Goal: Task Accomplishment & Management: Use online tool/utility

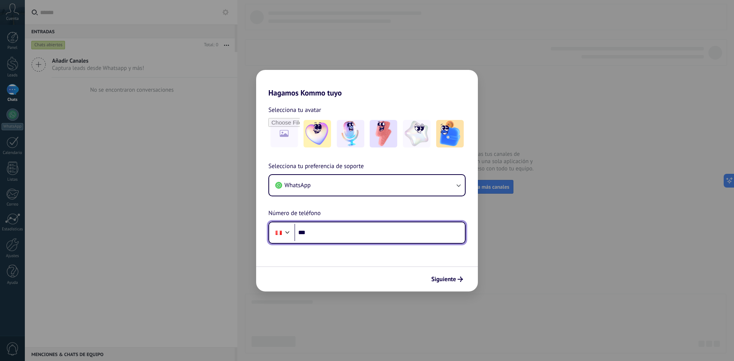
click at [341, 232] on input "***" at bounding box center [379, 233] width 170 height 18
type input "**********"
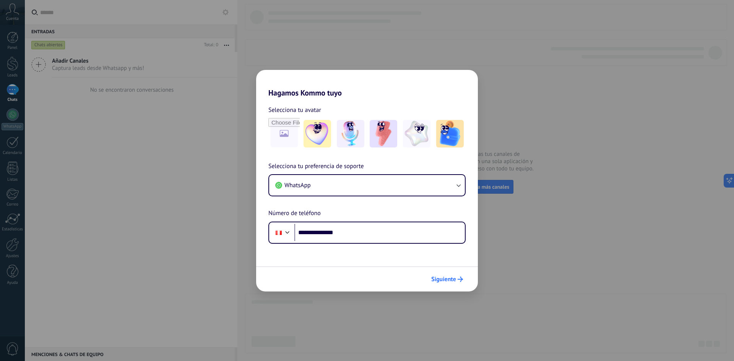
click at [446, 275] on button "Siguiente" at bounding box center [447, 279] width 39 height 13
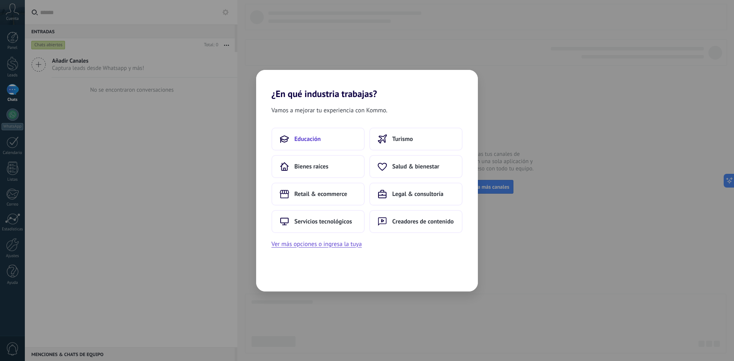
click at [339, 132] on button "Educación" at bounding box center [317, 139] width 93 height 23
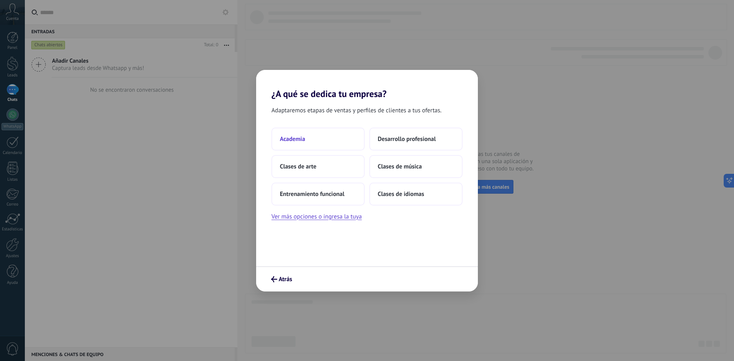
click at [337, 138] on button "Academia" at bounding box center [317, 139] width 93 height 23
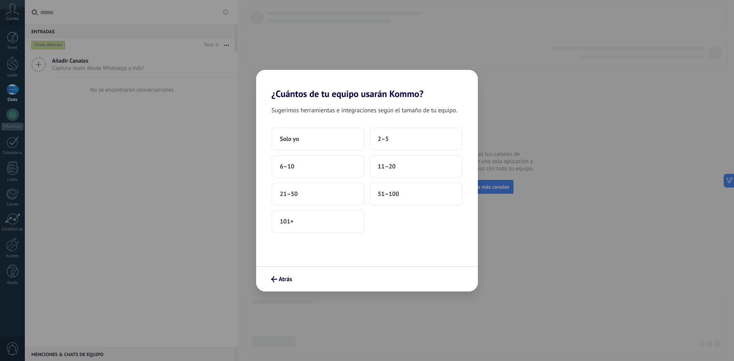
click at [337, 138] on button "Solo yo" at bounding box center [317, 139] width 93 height 23
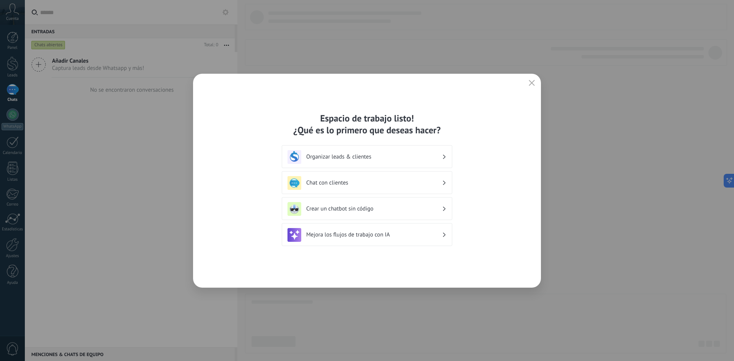
click at [533, 81] on icon "button" at bounding box center [532, 83] width 6 height 6
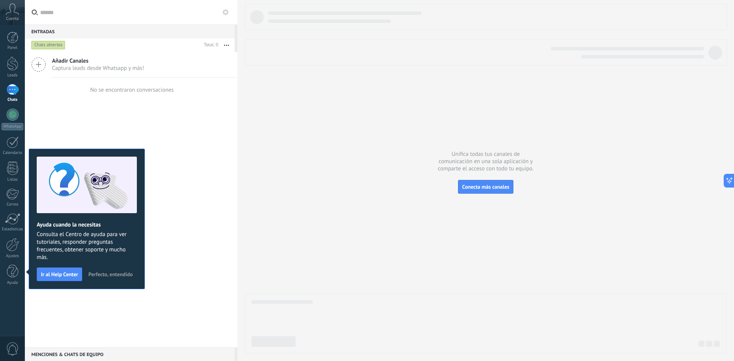
click at [174, 210] on div "Añadir Canales Captura leads desde Whatsapp y más! No se encontraron conversaci…" at bounding box center [131, 199] width 213 height 295
click at [115, 124] on div "Añadir Canales Captura leads desde Whatsapp y más! No se encontraron conversaci…" at bounding box center [131, 199] width 213 height 295
click at [17, 121] on link "WhatsApp" at bounding box center [12, 120] width 25 height 22
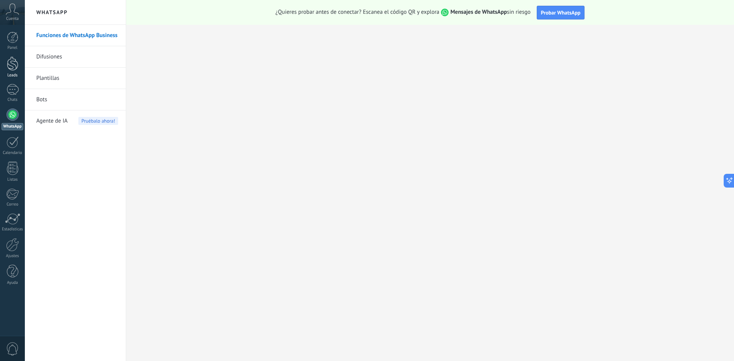
click at [17, 68] on div at bounding box center [12, 64] width 11 height 14
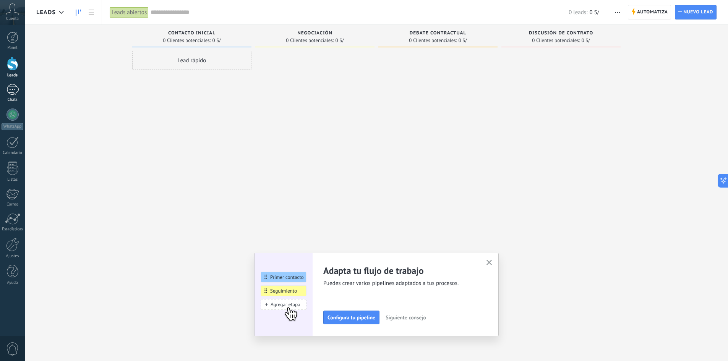
click at [18, 88] on div at bounding box center [12, 89] width 12 height 11
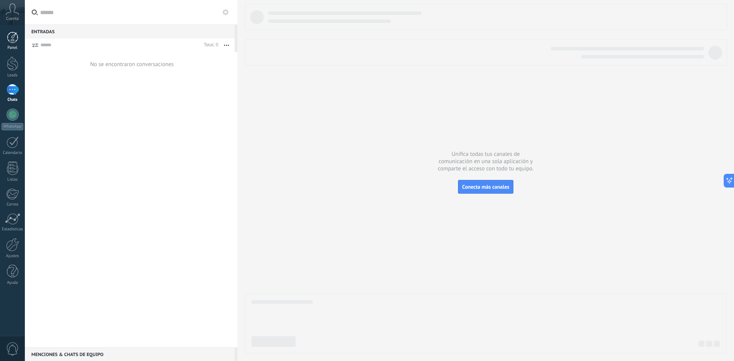
click at [16, 39] on div at bounding box center [12, 37] width 11 height 11
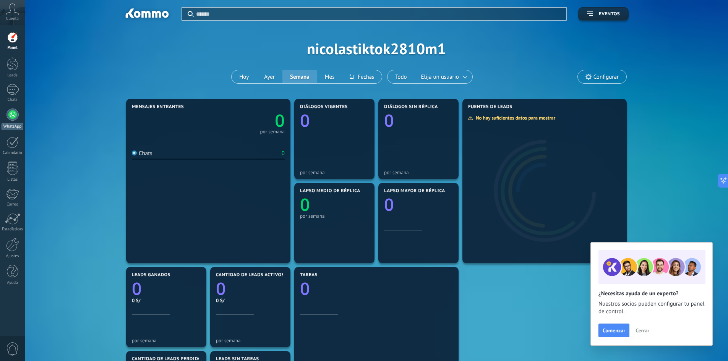
click at [14, 119] on div at bounding box center [12, 115] width 12 height 12
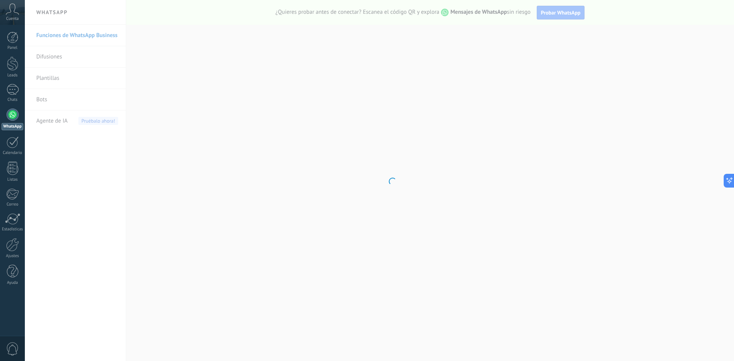
click at [51, 99] on body ".abccls-1,.abccls-2{fill-rule:evenodd}.abccls-2{fill:#fff} .abfcls-1{fill:none}…" at bounding box center [367, 180] width 734 height 361
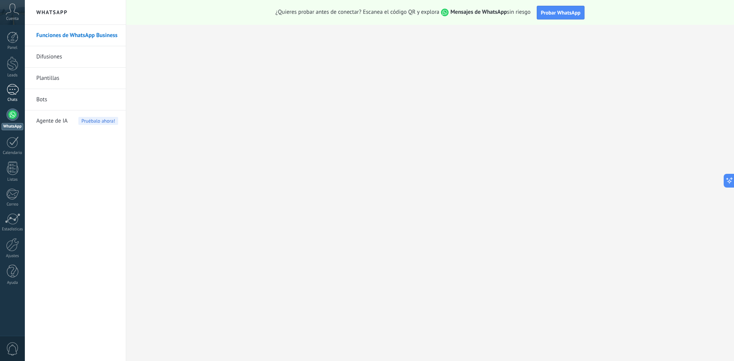
click at [17, 88] on div at bounding box center [12, 89] width 12 height 11
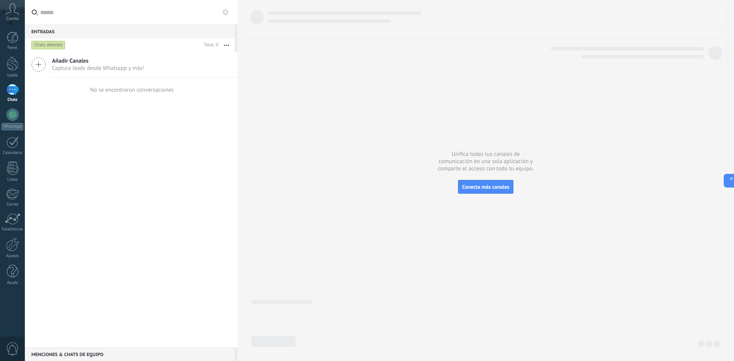
click at [225, 12] on icon at bounding box center [225, 12] width 6 height 6
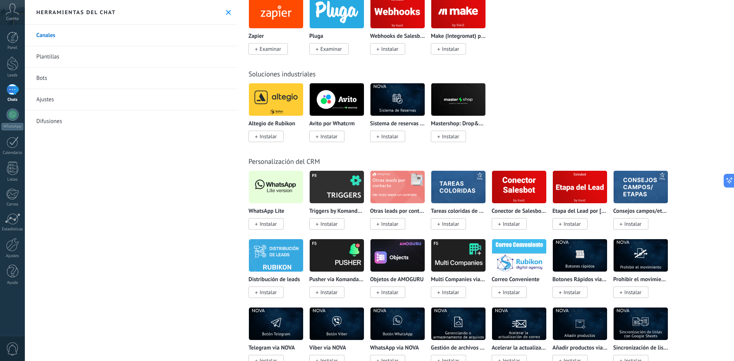
scroll to position [1376, 0]
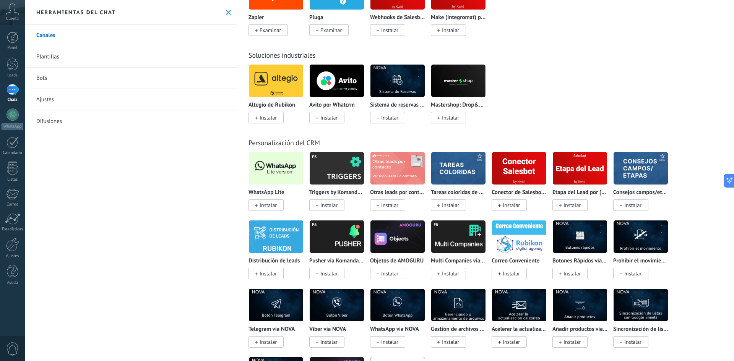
click at [273, 207] on span "Instalar" at bounding box center [268, 205] width 17 height 7
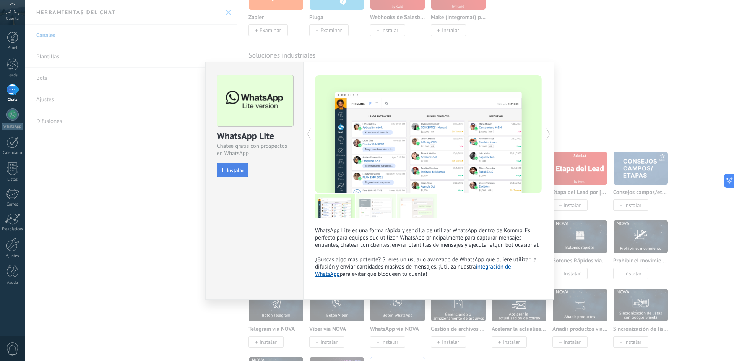
click at [242, 168] on span "Instalar" at bounding box center [235, 170] width 17 height 5
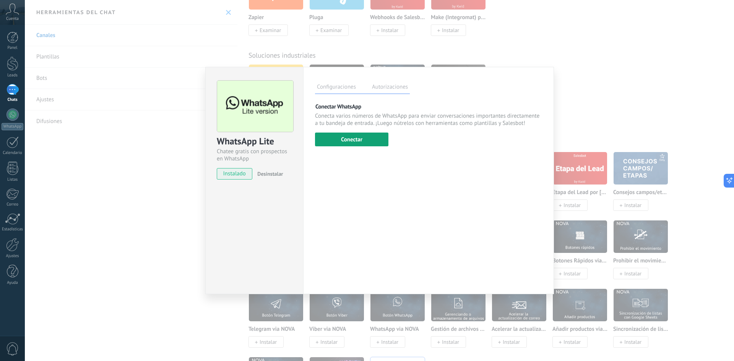
click at [357, 137] on button "Conectar" at bounding box center [351, 140] width 73 height 14
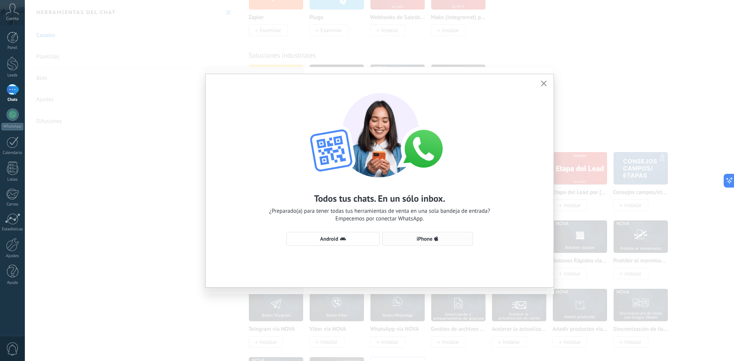
click at [420, 240] on span "iPhone" at bounding box center [425, 238] width 16 height 5
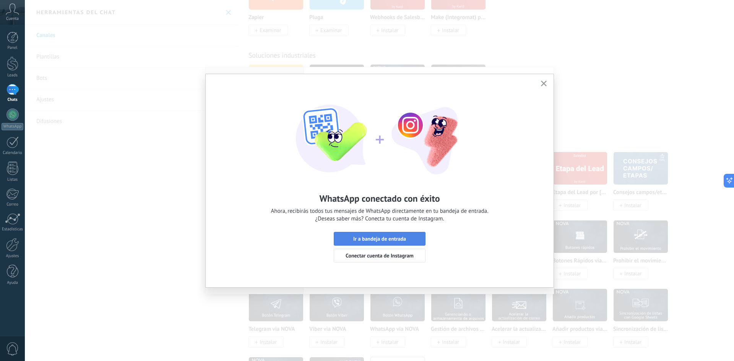
click at [403, 240] on span "Ir a bandeja de entrada" at bounding box center [379, 238] width 53 height 5
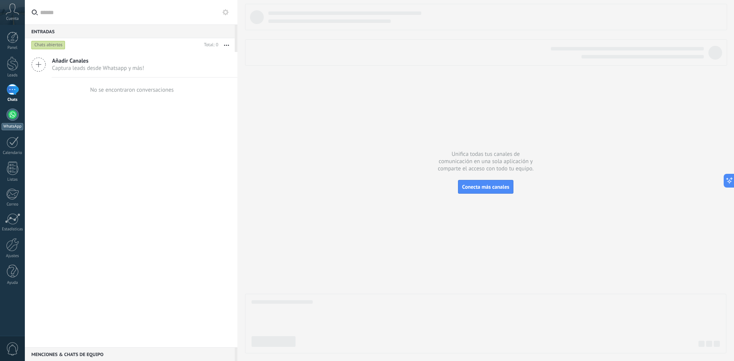
click at [10, 119] on div at bounding box center [12, 115] width 12 height 12
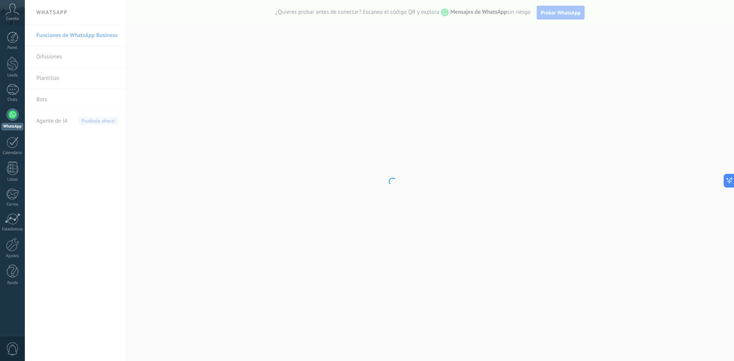
click at [52, 101] on body ".abccls-1,.abccls-2{fill-rule:evenodd}.abccls-2{fill:#fff} .abfcls-1{fill:none}…" at bounding box center [367, 180] width 734 height 361
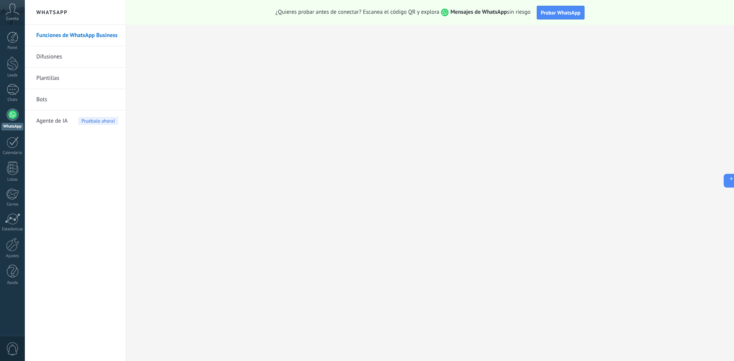
click at [49, 99] on link "Bots" at bounding box center [77, 99] width 82 height 21
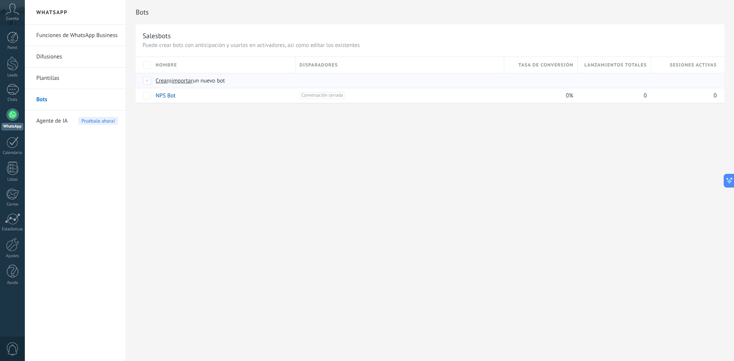
click at [188, 82] on span "importar" at bounding box center [182, 80] width 21 height 7
click at [0, 0] on input "importar un nuevo bot" at bounding box center [0, 0] width 0 height 0
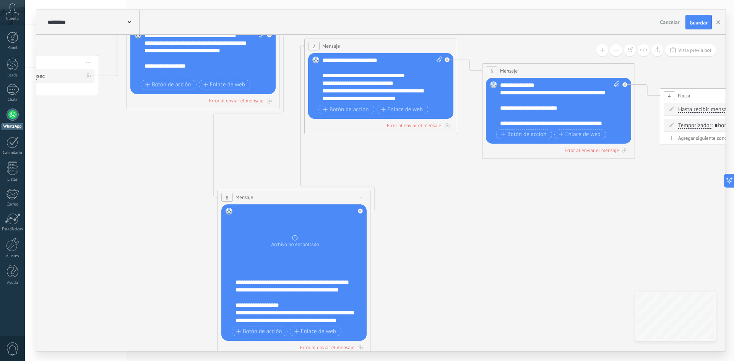
drag, startPoint x: 320, startPoint y: 217, endPoint x: 169, endPoint y: 112, distance: 184.6
click at [169, 112] on icon at bounding box center [474, 173] width 1440 height 750
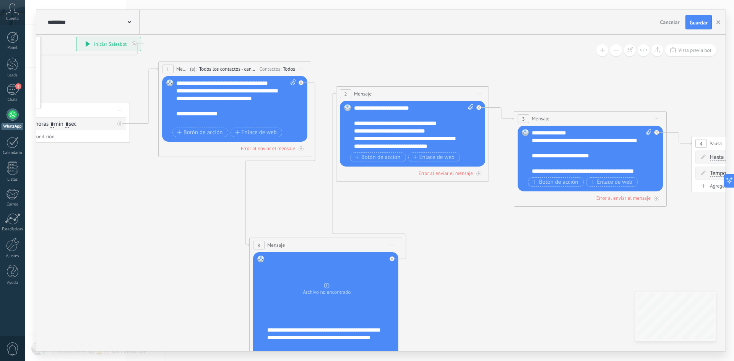
drag, startPoint x: 434, startPoint y: 207, endPoint x: 466, endPoint y: 257, distance: 59.6
click at [466, 257] on icon at bounding box center [539, 221] width 1507 height 750
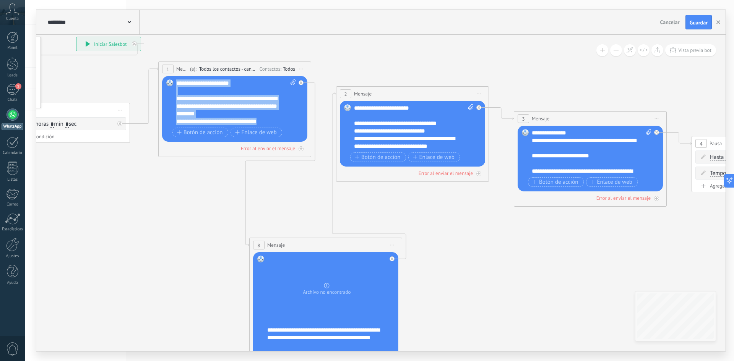
drag, startPoint x: 177, startPoint y: 83, endPoint x: 307, endPoint y: 172, distance: 157.8
click at [76, 37] on div "**********" at bounding box center [76, 37] width 0 height 0
paste div
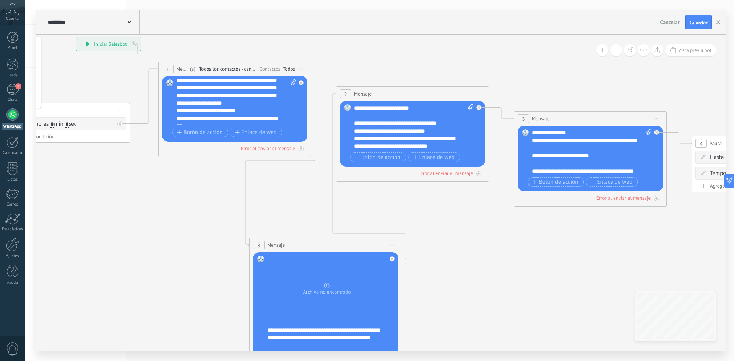
scroll to position [15, 0]
click at [220, 112] on div "**********" at bounding box center [236, 103] width 120 height 46
click at [292, 81] on icon at bounding box center [293, 83] width 5 height 6
click input "Subir" at bounding box center [0, 0] width 0 height 0
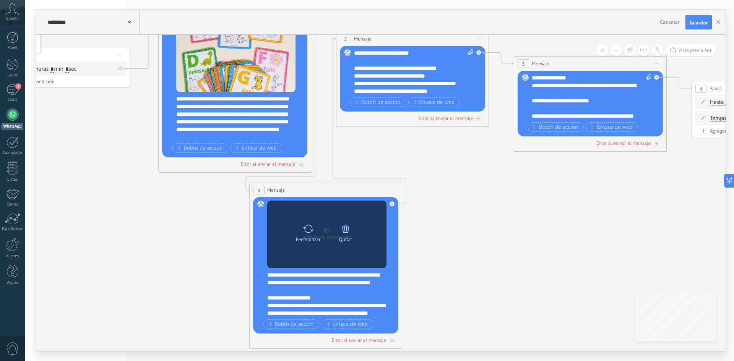
click at [347, 230] on icon at bounding box center [345, 229] width 11 height 11
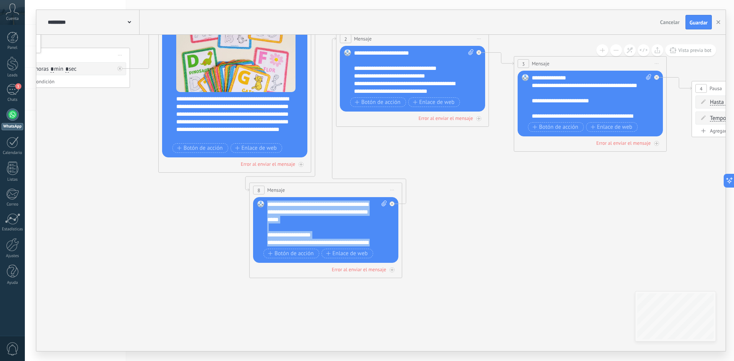
scroll to position [31, 0]
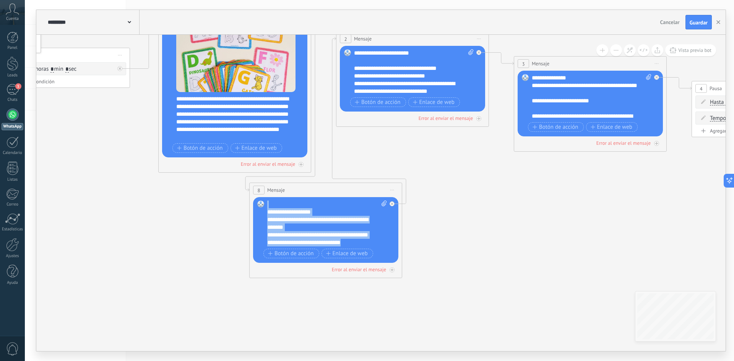
drag, startPoint x: 267, startPoint y: 202, endPoint x: 427, endPoint y: 318, distance: 197.4
paste div
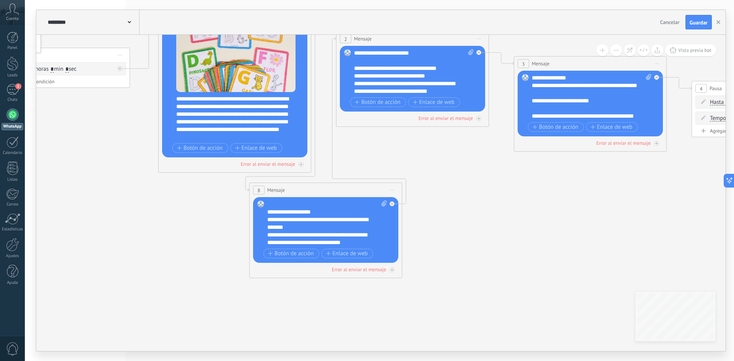
scroll to position [0, 0]
click at [329, 210] on div "**********" at bounding box center [327, 224] width 120 height 46
click at [344, 220] on div "**********" at bounding box center [320, 220] width 106 height 8
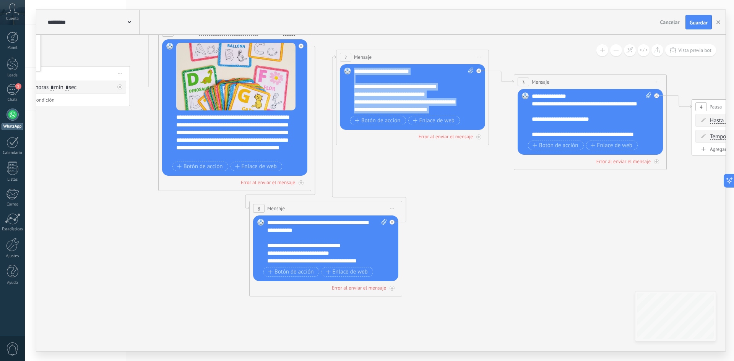
scroll to position [23, 0]
drag, startPoint x: 356, startPoint y: 70, endPoint x: 500, endPoint y: 167, distance: 173.8
click at [76, 0] on div "**********" at bounding box center [76, 0] width 0 height 0
paste div
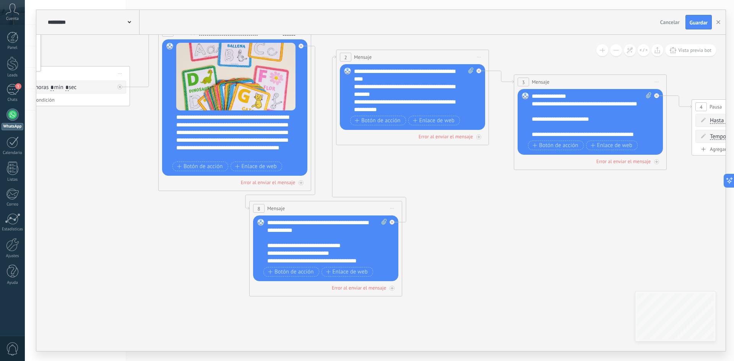
scroll to position [0, 0]
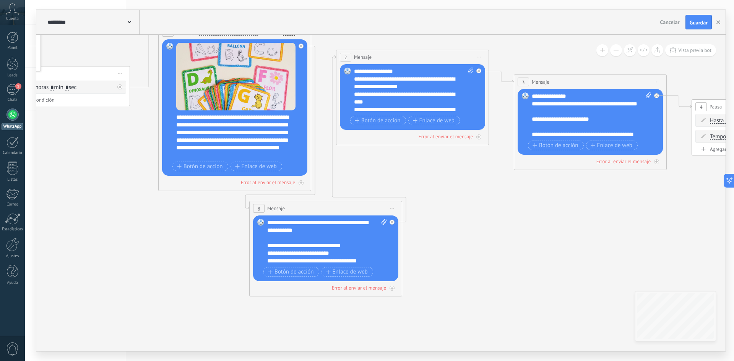
click at [411, 69] on div "**********" at bounding box center [414, 91] width 120 height 46
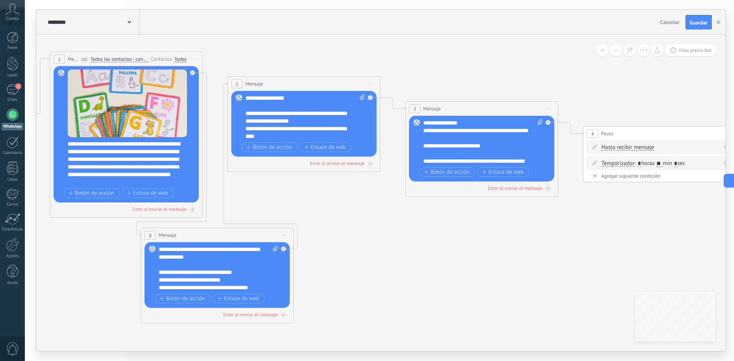
drag, startPoint x: 584, startPoint y: 195, endPoint x: 476, endPoint y: 222, distance: 111.8
click at [476, 222] on icon at bounding box center [430, 211] width 1507 height 750
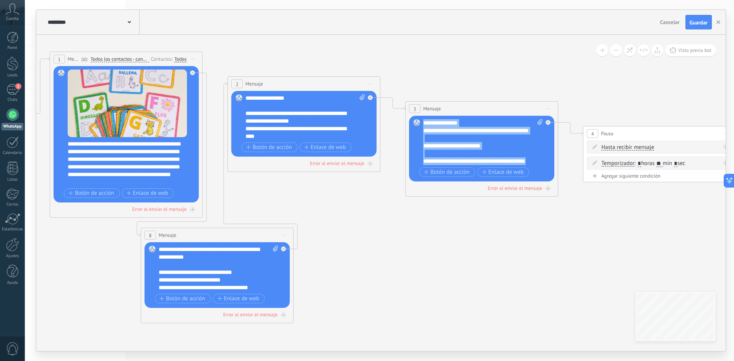
scroll to position [23, 0]
drag, startPoint x: 423, startPoint y: 121, endPoint x: 555, endPoint y: 207, distance: 157.8
paste div
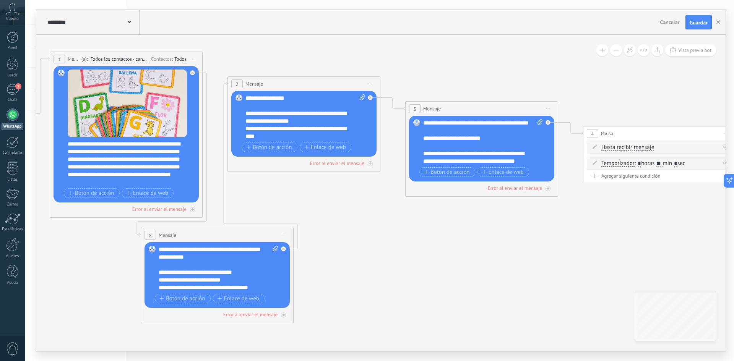
scroll to position [0, 0]
click at [502, 122] on div "**********" at bounding box center [483, 142] width 120 height 46
click at [484, 147] on div "**********" at bounding box center [476, 146] width 106 height 8
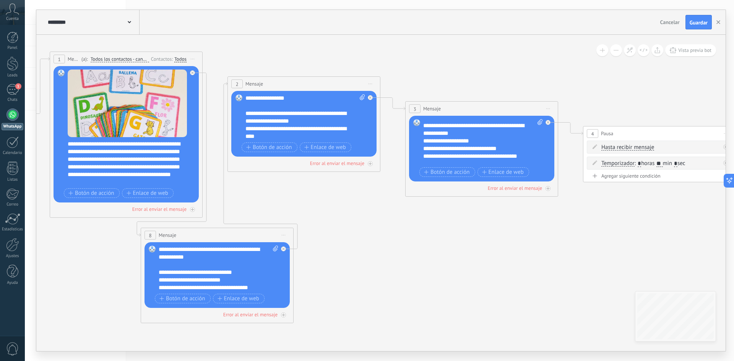
scroll to position [38, 0]
click at [502, 129] on div "**********" at bounding box center [476, 126] width 106 height 15
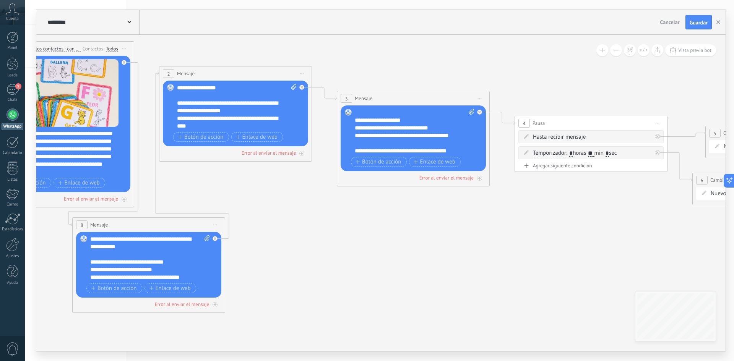
drag, startPoint x: 604, startPoint y: 203, endPoint x: 534, endPoint y: 193, distance: 71.1
click at [534, 193] on icon at bounding box center [362, 200] width 1507 height 750
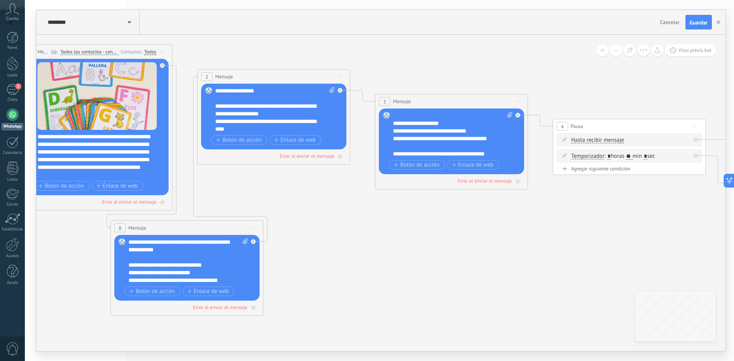
drag, startPoint x: 533, startPoint y: 193, endPoint x: 582, endPoint y: 195, distance: 49.4
click at [582, 195] on icon at bounding box center [400, 203] width 1507 height 750
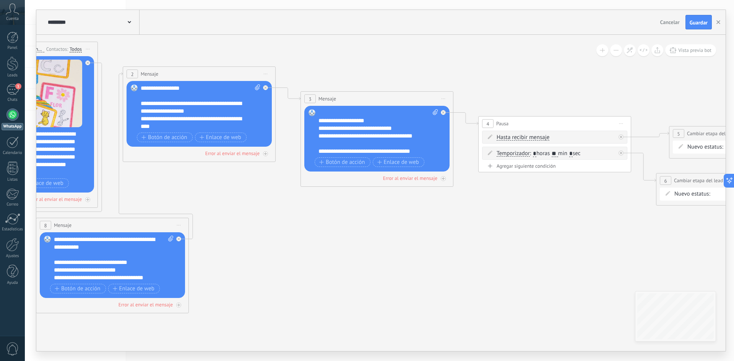
drag, startPoint x: 547, startPoint y: 207, endPoint x: 443, endPoint y: 198, distance: 104.3
click at [453, 206] on icon at bounding box center [326, 201] width 1507 height 750
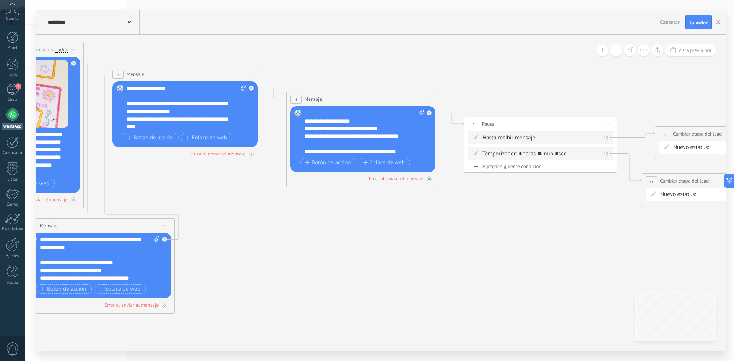
click at [76, 198] on icon at bounding box center [74, 200] width 4 height 4
click at [505, 218] on div "Agrega el siguiente paso" at bounding box center [497, 219] width 67 height 13
click at [506, 230] on div "Mensaje" at bounding box center [516, 233] width 64 height 8
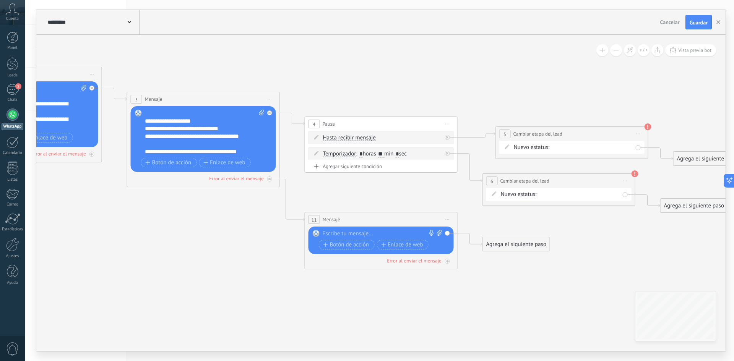
click at [354, 231] on div at bounding box center [380, 234] width 114 height 8
paste div
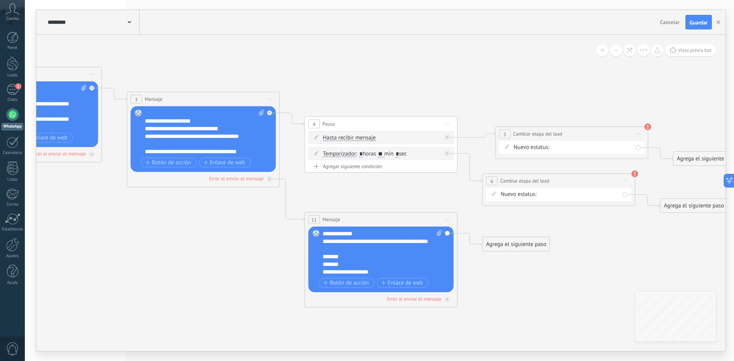
click at [375, 235] on div "**********" at bounding box center [383, 253] width 120 height 46
click at [388, 250] on div "**********" at bounding box center [376, 245] width 106 height 15
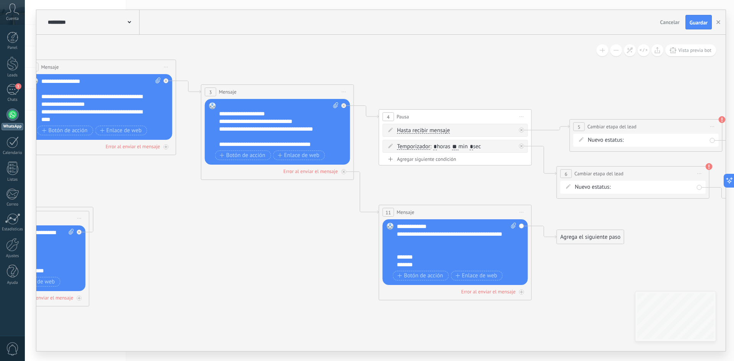
drag, startPoint x: 231, startPoint y: 224, endPoint x: 302, endPoint y: 217, distance: 71.8
click at [302, 217] on icon at bounding box center [226, 158] width 1507 height 679
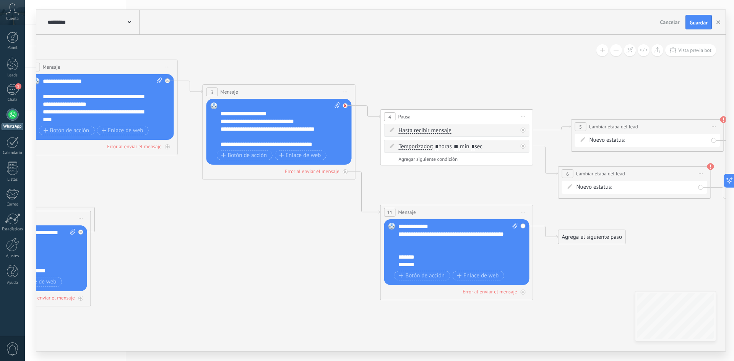
click at [169, 82] on icon at bounding box center [167, 81] width 3 height 3
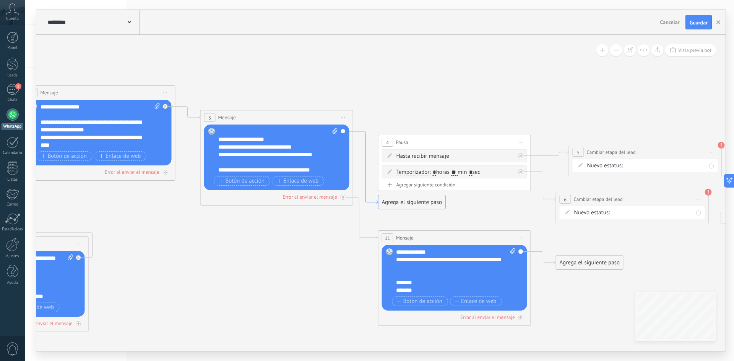
drag, startPoint x: 373, startPoint y: 175, endPoint x: 371, endPoint y: 200, distance: 25.7
click at [371, 200] on icon at bounding box center [365, 167] width 25 height 73
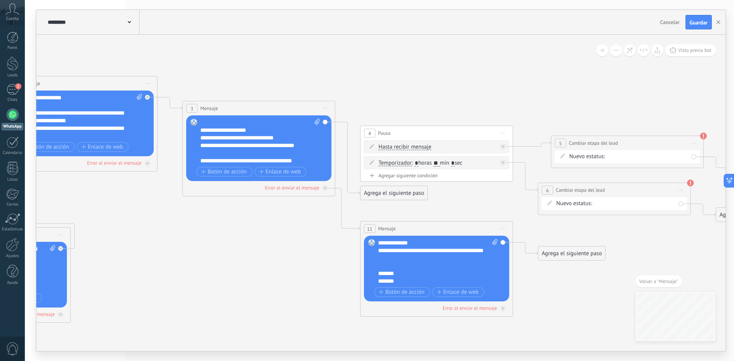
drag, startPoint x: 326, startPoint y: 123, endPoint x: 360, endPoint y: 110, distance: 36.6
click at [360, 110] on icon at bounding box center [208, 174] width 1507 height 679
click at [381, 193] on div "Agrega el siguiente paso" at bounding box center [393, 193] width 67 height 13
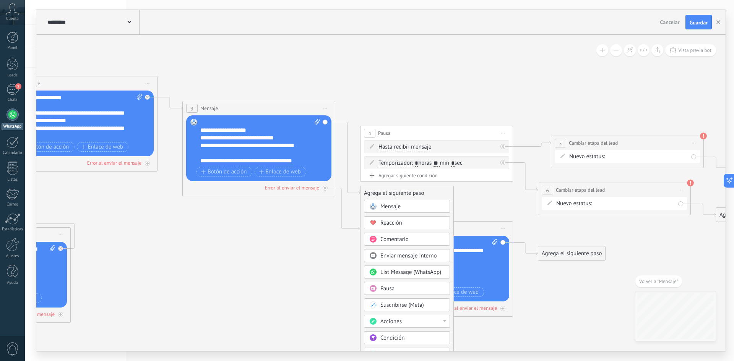
drag, startPoint x: 381, startPoint y: 193, endPoint x: 350, endPoint y: 199, distance: 31.6
click at [350, 199] on icon at bounding box center [208, 174] width 1507 height 679
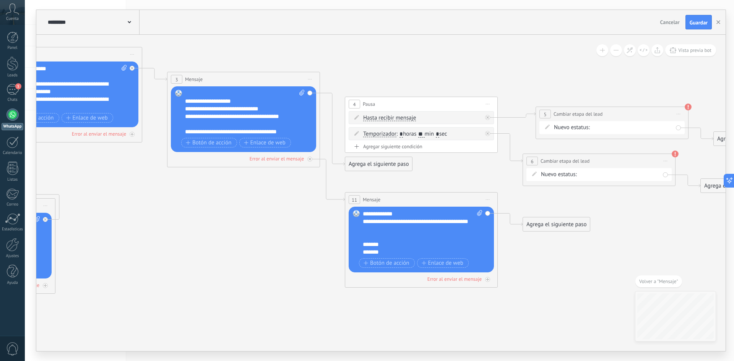
drag, startPoint x: 572, startPoint y: 287, endPoint x: 557, endPoint y: 258, distance: 32.8
click at [557, 258] on icon at bounding box center [192, 145] width 1507 height 679
click at [360, 167] on div "Agrega el siguiente paso" at bounding box center [378, 168] width 67 height 13
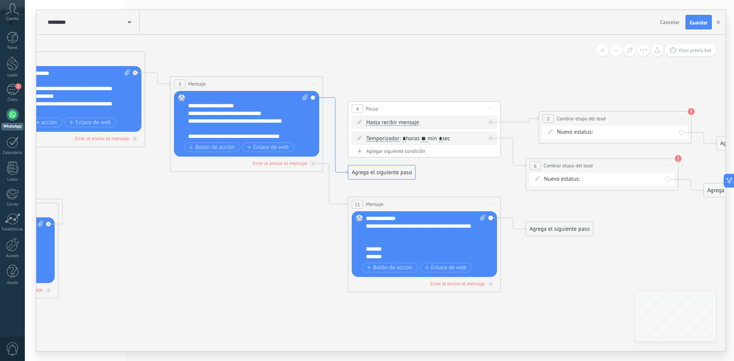
drag, startPoint x: 333, startPoint y: 135, endPoint x: 336, endPoint y: 140, distance: 5.5
click at [336, 140] on icon at bounding box center [335, 136] width 25 height 76
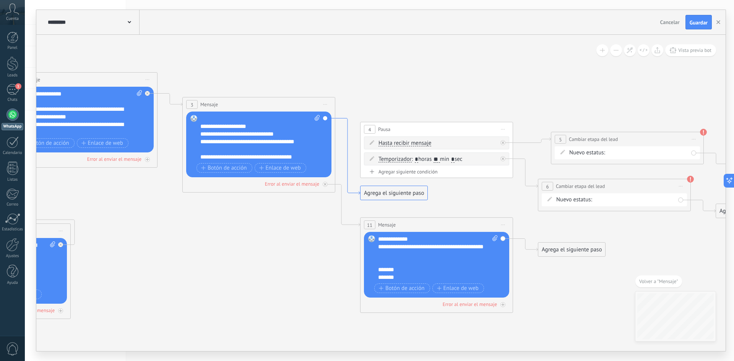
click at [347, 144] on icon at bounding box center [347, 157] width 25 height 76
click at [394, 193] on div "Agrega el siguiente paso" at bounding box center [393, 193] width 67 height 13
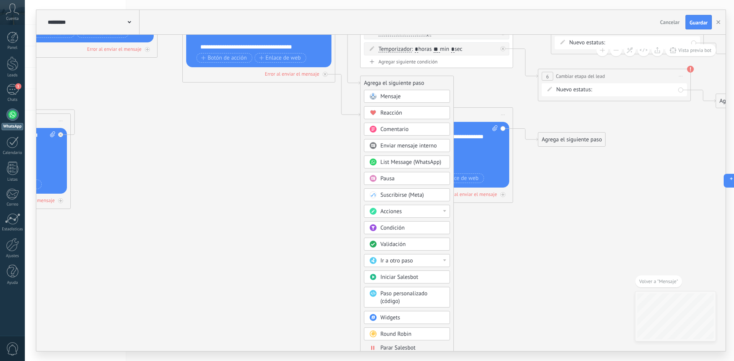
click at [337, 250] on icon at bounding box center [208, 60] width 1507 height 679
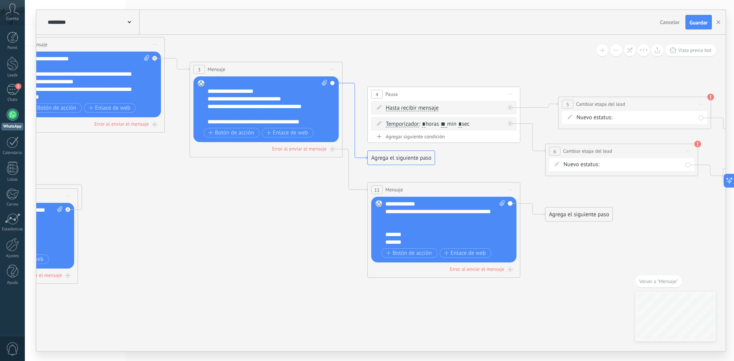
drag, startPoint x: 348, startPoint y: 150, endPoint x: 355, endPoint y: 151, distance: 7.0
click at [355, 151] on icon at bounding box center [355, 121] width 25 height 76
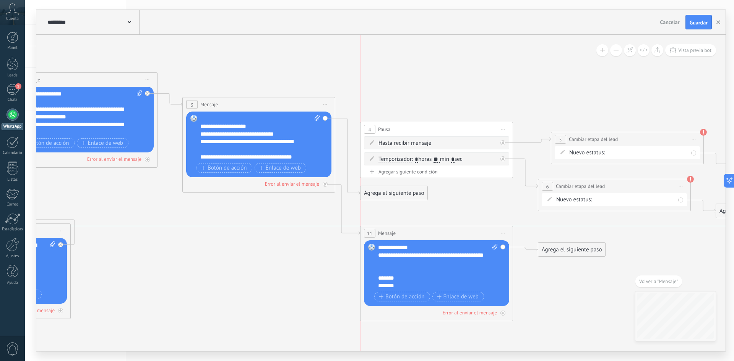
drag, startPoint x: 415, startPoint y: 224, endPoint x: 412, endPoint y: 236, distance: 12.1
click at [412, 236] on div "11 Mensaje ******* (a): Todos los contactos - canales seleccionados Todos los c…" at bounding box center [436, 233] width 152 height 14
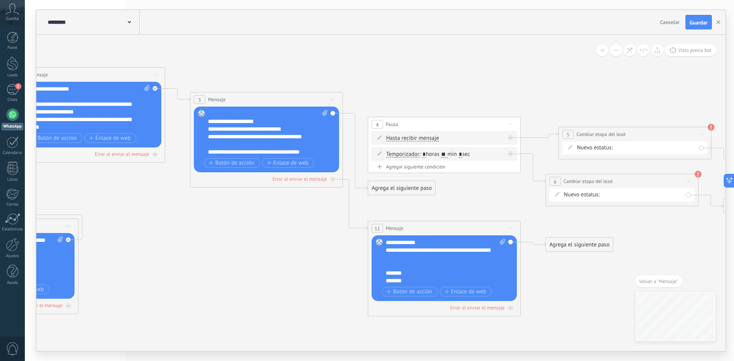
drag, startPoint x: 561, startPoint y: 279, endPoint x: 569, endPoint y: 274, distance: 9.1
click at [569, 274] on icon at bounding box center [215, 166] width 1507 height 681
click at [412, 230] on div "11 Mensaje ******* (a): Todos los contactos - canales seleccionados Todos los c…" at bounding box center [444, 228] width 152 height 14
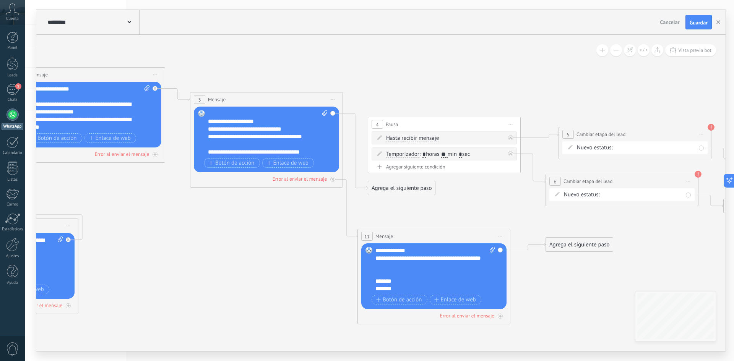
drag, startPoint x: 412, startPoint y: 227, endPoint x: 402, endPoint y: 237, distance: 14.3
click at [402, 237] on div "11 Mensaje ******* (a): Todos los contactos - canales seleccionados Todos los c…" at bounding box center [434, 236] width 152 height 14
drag, startPoint x: 390, startPoint y: 191, endPoint x: 399, endPoint y: 198, distance: 11.8
click at [399, 198] on div "Agrega el siguiente paso" at bounding box center [411, 195] width 67 height 13
drag, startPoint x: 567, startPoint y: 247, endPoint x: 470, endPoint y: 148, distance: 138.7
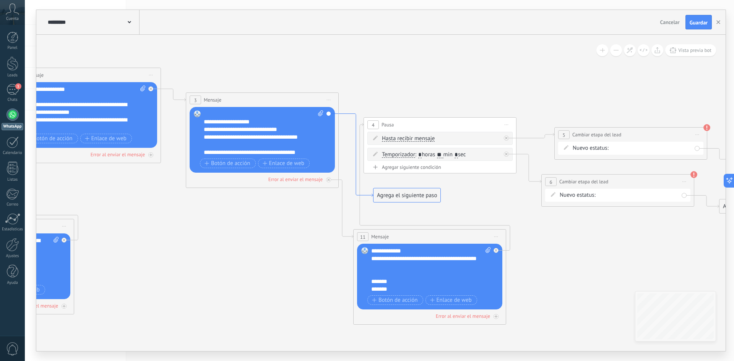
drag, startPoint x: 360, startPoint y: 123, endPoint x: 347, endPoint y: 128, distance: 13.3
click at [353, 130] on icon at bounding box center [356, 155] width 34 height 83
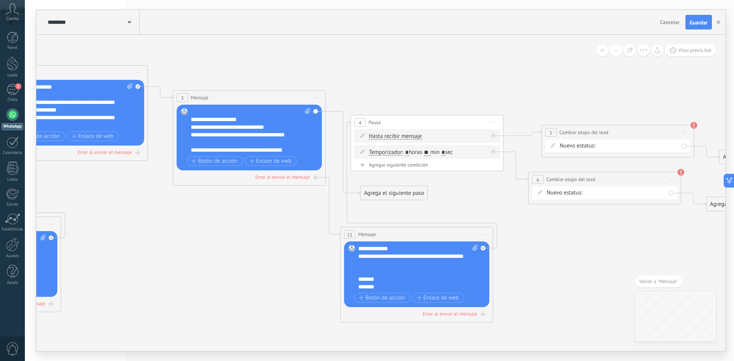
click at [317, 112] on div "Reemplazar Quitar Convertir a mensaje de voz Arrastre la imagen aquí para adjun…" at bounding box center [249, 138] width 145 height 66
click at [315, 113] on div "Reemplazar Quitar Convertir a mensaje de voz Arrastre la imagen aquí para adjun…" at bounding box center [249, 138] width 145 height 66
drag, startPoint x: 398, startPoint y: 192, endPoint x: 383, endPoint y: 72, distance: 120.2
click at [383, 72] on div "Agrega el siguiente paso" at bounding box center [379, 73] width 67 height 13
click at [315, 112] on div "Reemplazar Quitar Convertir a mensaje de voz Arrastre la imagen aquí para adjun…" at bounding box center [249, 138] width 145 height 66
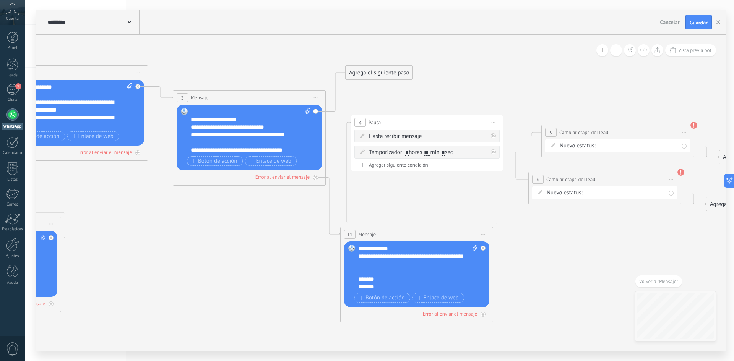
click at [315, 112] on div "Reemplazar Quitar Convertir a mensaje de voz Arrastre la imagen aquí para adjun…" at bounding box center [249, 138] width 145 height 66
click at [349, 74] on div "Agrega el siguiente paso" at bounding box center [379, 73] width 67 height 13
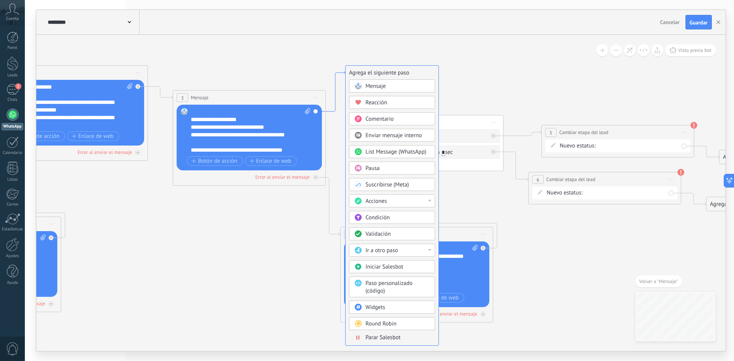
click at [341, 75] on icon at bounding box center [335, 91] width 19 height 41
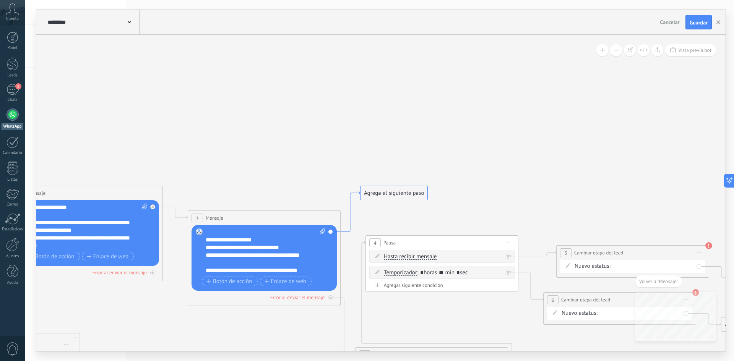
click at [357, 193] on icon at bounding box center [350, 212] width 19 height 41
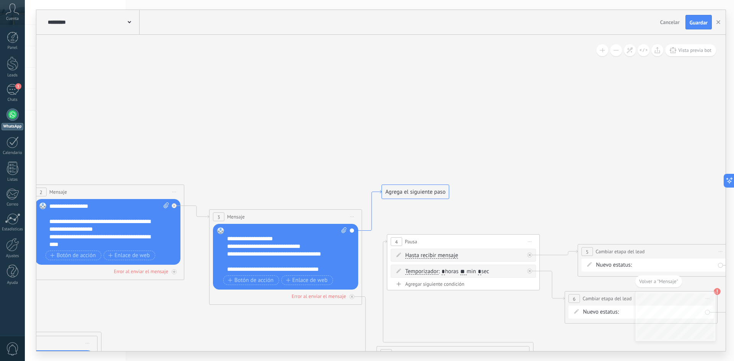
drag, startPoint x: 354, startPoint y: 192, endPoint x: 376, endPoint y: 190, distance: 22.6
click at [376, 190] on icon at bounding box center [371, 210] width 19 height 41
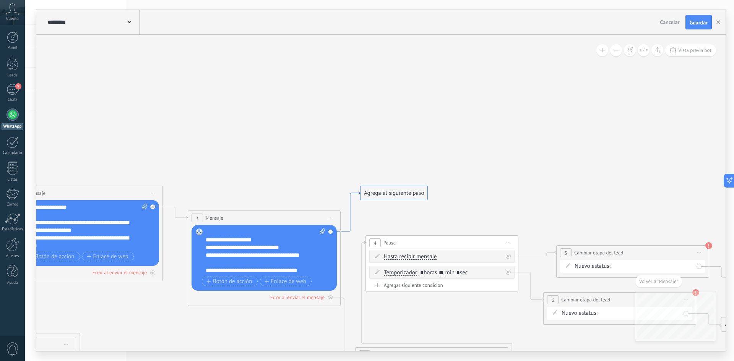
click at [353, 195] on icon at bounding box center [350, 212] width 19 height 41
click at [362, 193] on div "Agrega el siguiente paso" at bounding box center [393, 193] width 67 height 13
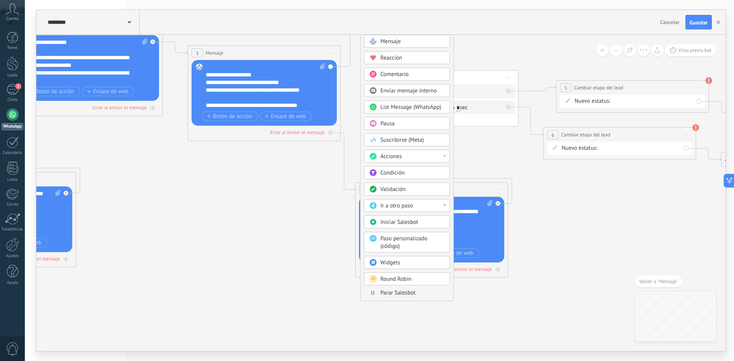
click at [300, 246] on icon at bounding box center [213, 124] width 1507 height 689
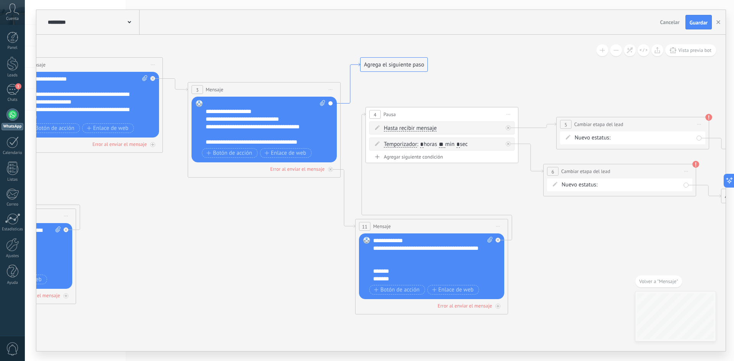
click at [351, 93] on icon at bounding box center [350, 83] width 19 height 41
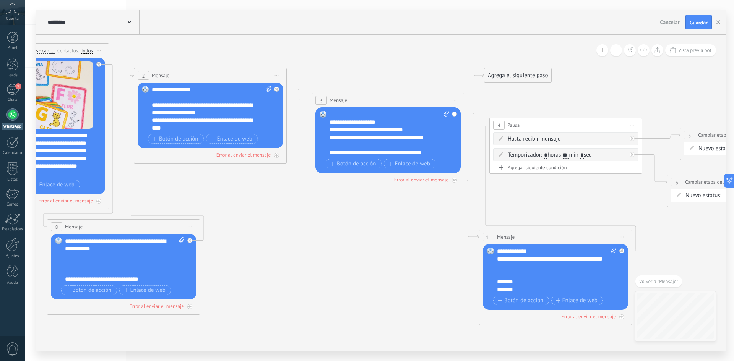
drag, startPoint x: 267, startPoint y: 265, endPoint x: 391, endPoint y: 257, distance: 124.1
click at [391, 257] on icon at bounding box center [337, 171] width 1507 height 689
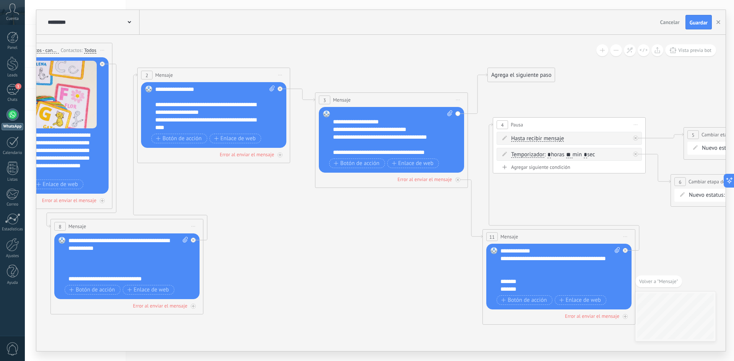
drag, startPoint x: 695, startPoint y: 22, endPoint x: 629, endPoint y: 82, distance: 89.0
click at [630, 81] on div "**********" at bounding box center [380, 180] width 689 height 341
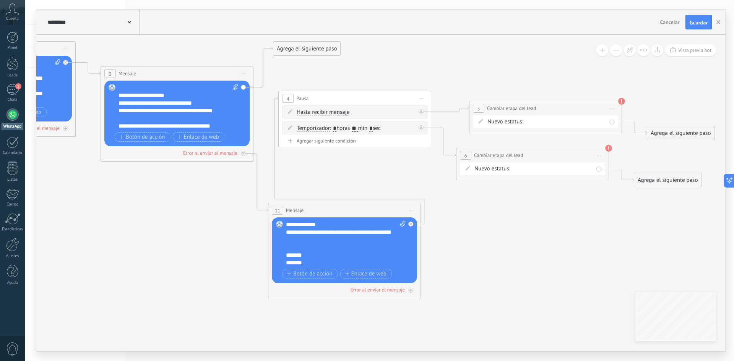
drag, startPoint x: 408, startPoint y: 253, endPoint x: 194, endPoint y: 226, distance: 216.1
click at [194, 226] on icon at bounding box center [126, 144] width 1507 height 689
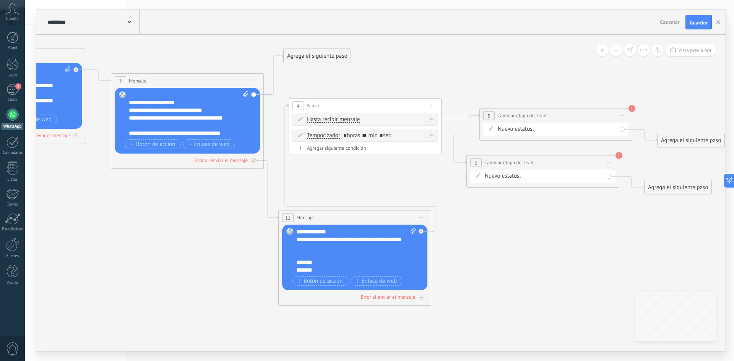
drag, startPoint x: 536, startPoint y: 232, endPoint x: 547, endPoint y: 240, distance: 12.6
click at [547, 240] on icon at bounding box center [136, 152] width 1507 height 689
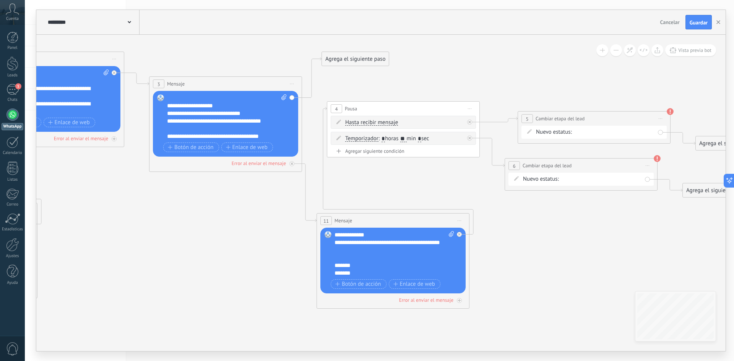
drag, startPoint x: 468, startPoint y: 243, endPoint x: 506, endPoint y: 246, distance: 38.3
click at [506, 246] on icon at bounding box center [174, 155] width 1507 height 689
click at [692, 24] on span "Guardar" at bounding box center [699, 22] width 18 height 5
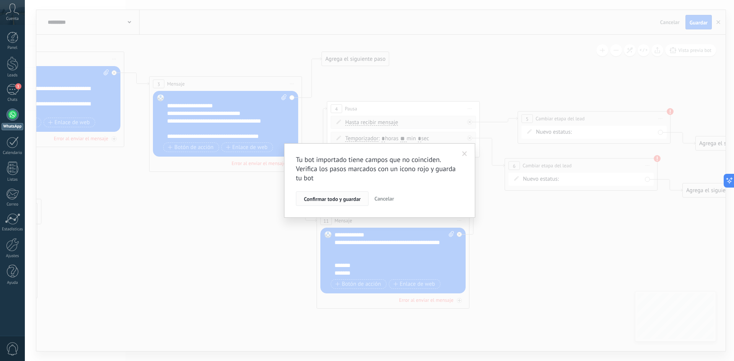
click at [347, 200] on span "Confirmar todo y guardar" at bounding box center [332, 198] width 57 height 5
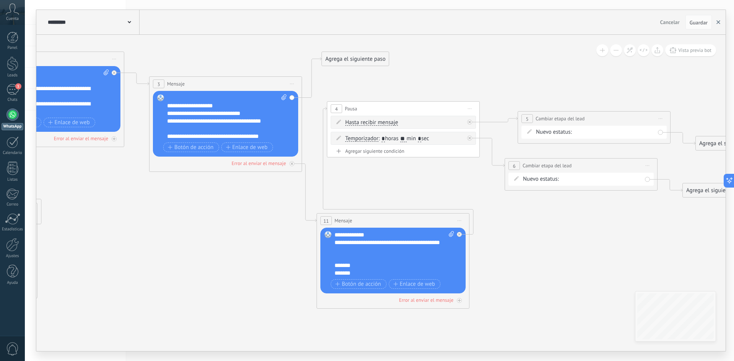
click at [716, 22] on icon "button" at bounding box center [718, 22] width 4 height 4
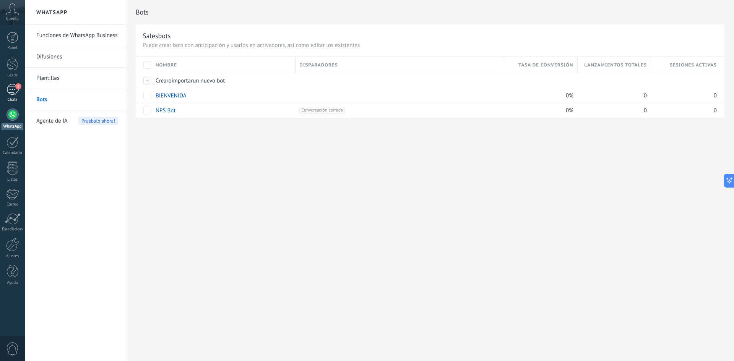
click at [8, 93] on div "1" at bounding box center [12, 89] width 12 height 11
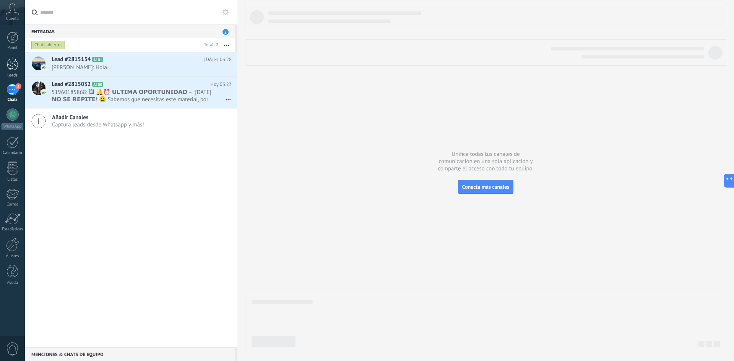
click at [16, 70] on div at bounding box center [12, 64] width 11 height 14
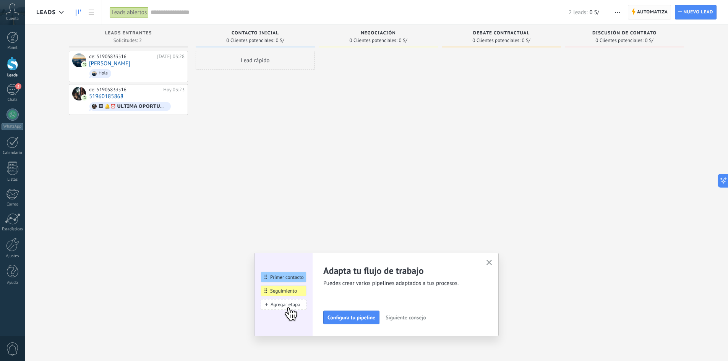
click at [638, 12] on span "Automatiza" at bounding box center [652, 12] width 31 height 14
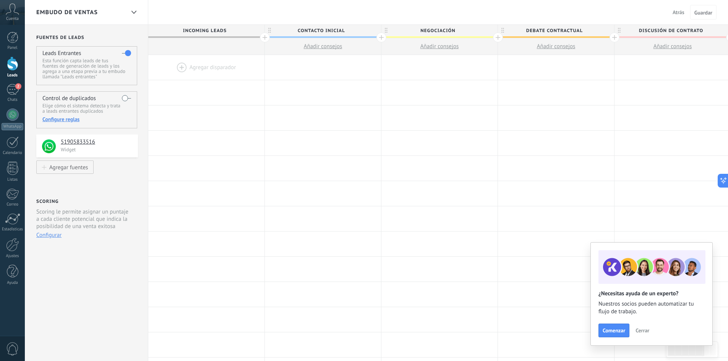
click at [211, 67] on div at bounding box center [206, 67] width 116 height 25
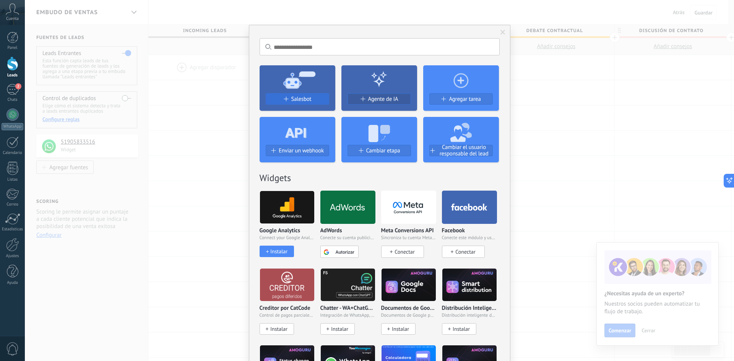
click at [297, 98] on span "Salesbot" at bounding box center [301, 99] width 20 height 6
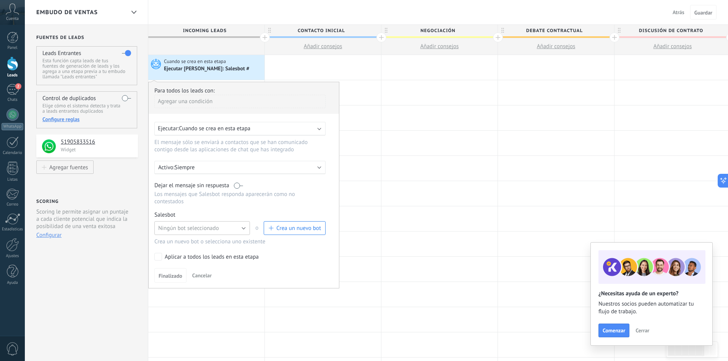
click at [235, 228] on button "Ningún bot seleccionado" at bounding box center [202, 228] width 96 height 14
click at [214, 242] on span "BIENVENIDA" at bounding box center [198, 241] width 97 height 7
click at [170, 275] on span "Finalizado" at bounding box center [171, 275] width 24 height 5
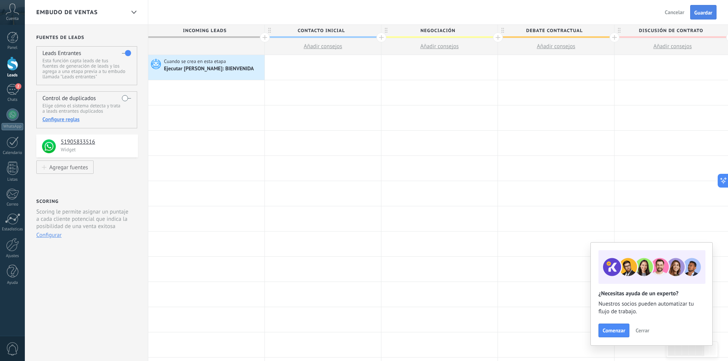
click at [698, 14] on span "Guardar" at bounding box center [704, 12] width 18 height 5
click at [682, 10] on span "Salir" at bounding box center [679, 12] width 10 height 7
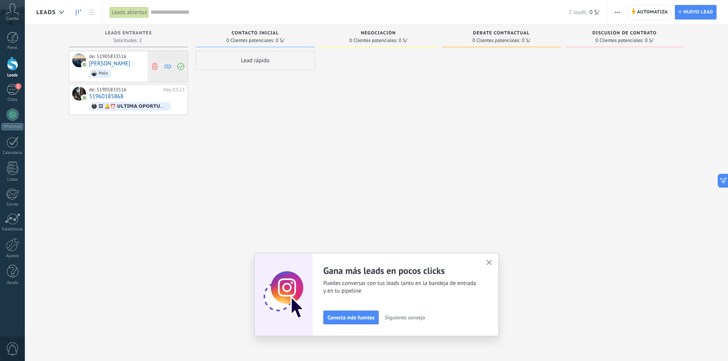
click at [154, 67] on icon at bounding box center [154, 66] width 7 height 7
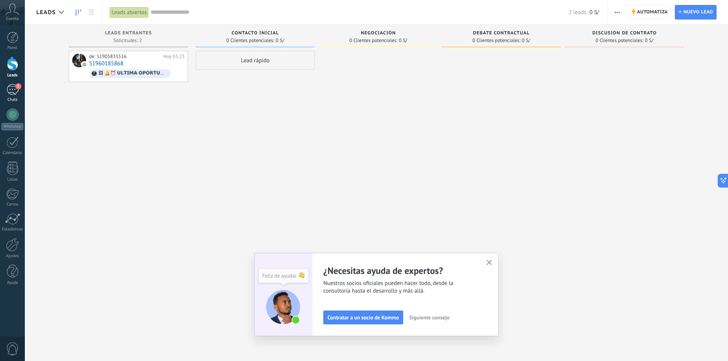
click at [15, 92] on div "1" at bounding box center [12, 89] width 12 height 11
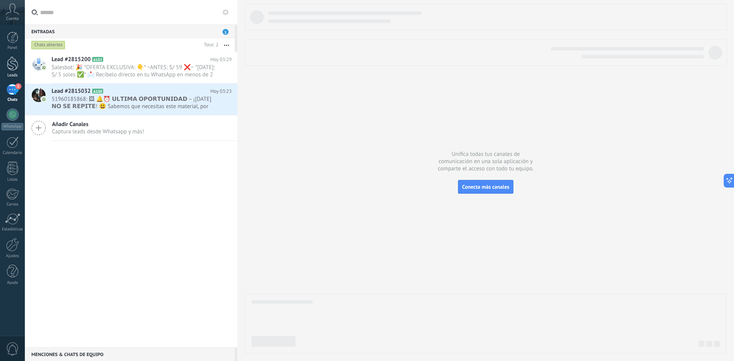
click at [19, 65] on link "Leads" at bounding box center [12, 67] width 25 height 21
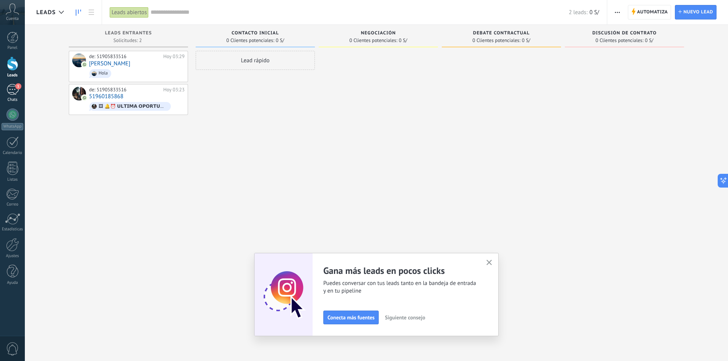
click at [15, 90] on div "1" at bounding box center [12, 89] width 12 height 11
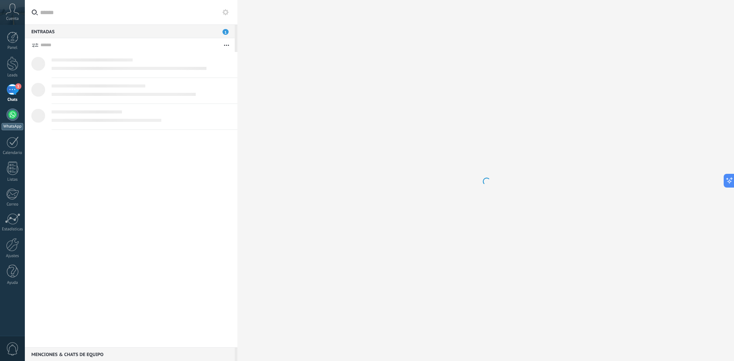
click at [15, 112] on div at bounding box center [12, 115] width 12 height 12
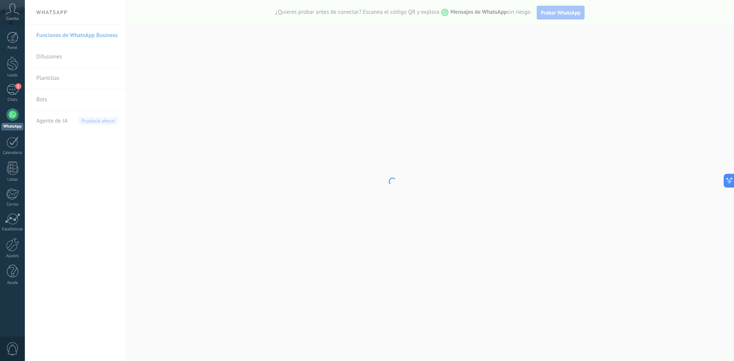
click at [42, 99] on body ".abccls-1,.abccls-2{fill-rule:evenodd}.abccls-2{fill:#fff} .abfcls-1{fill:none}…" at bounding box center [367, 180] width 734 height 361
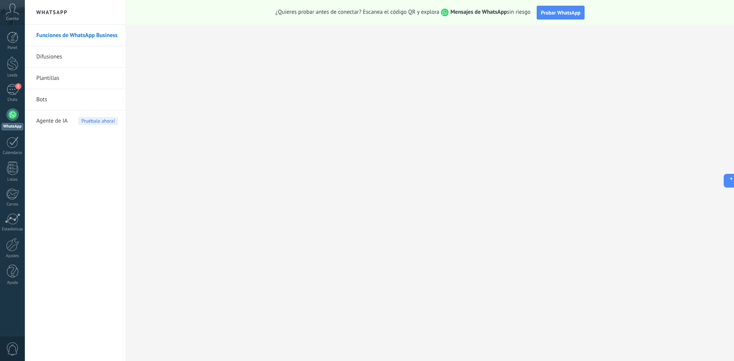
click at [57, 99] on link "Bots" at bounding box center [77, 99] width 82 height 21
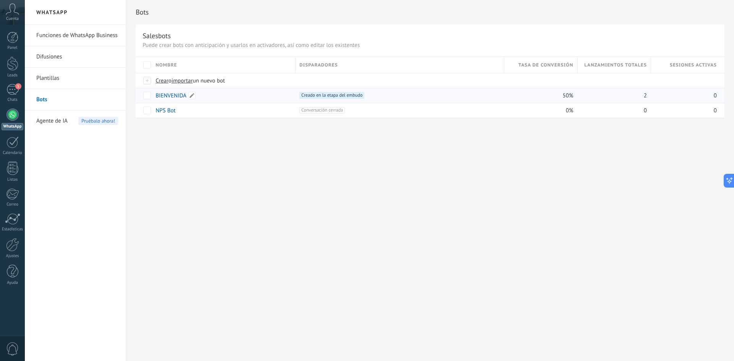
click at [177, 95] on link "BIENVENIDA" at bounding box center [171, 95] width 31 height 7
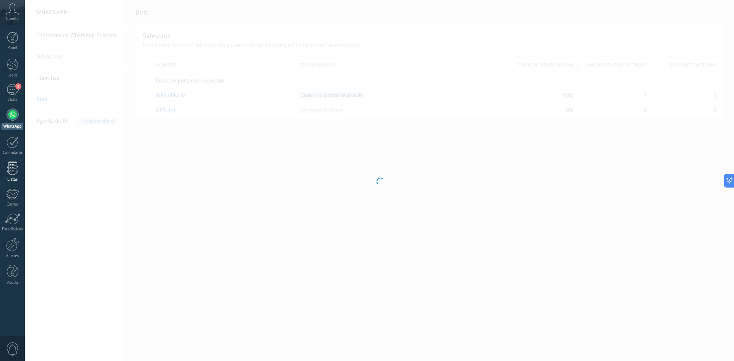
type input "**********"
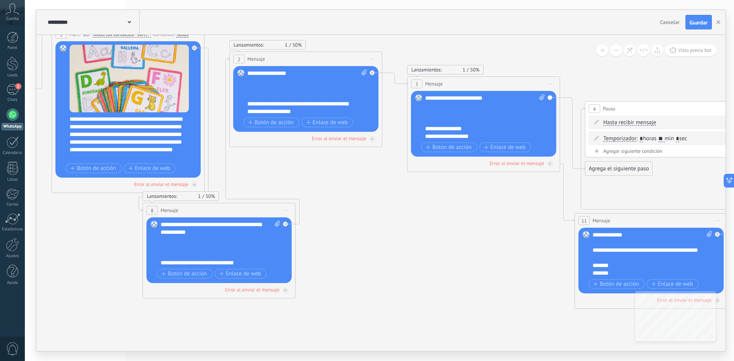
drag, startPoint x: 503, startPoint y: 240, endPoint x: 314, endPoint y: 166, distance: 202.6
click at [309, 167] on icon at bounding box center [432, 155] width 1507 height 689
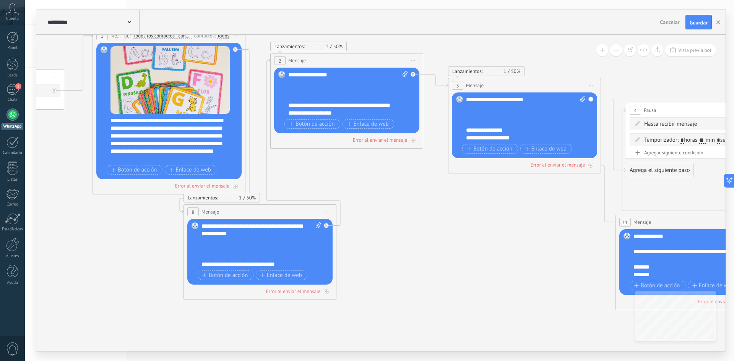
drag, startPoint x: 420, startPoint y: 219, endPoint x: 446, endPoint y: 220, distance: 25.2
click at [446, 220] on icon at bounding box center [473, 156] width 1507 height 689
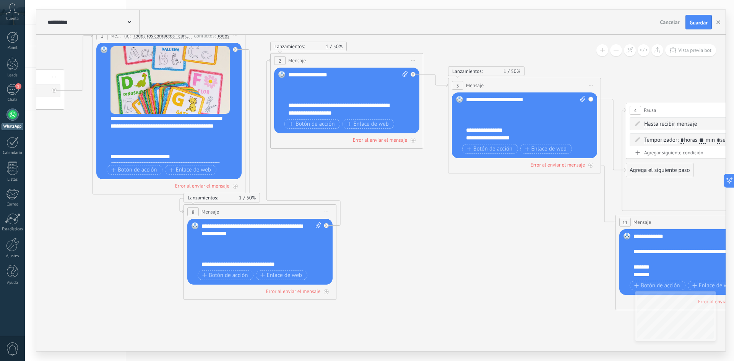
scroll to position [23, 0]
click at [133, 157] on div "**********" at bounding box center [173, 140] width 127 height 46
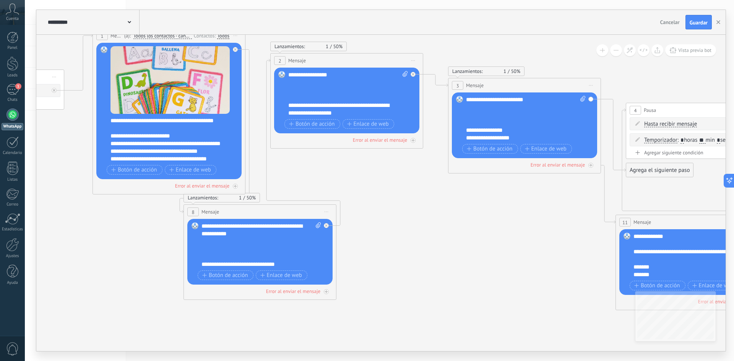
scroll to position [46, 0]
click at [226, 260] on div "**********" at bounding box center [261, 245] width 120 height 46
click at [317, 98] on div "**********" at bounding box center [348, 94] width 120 height 46
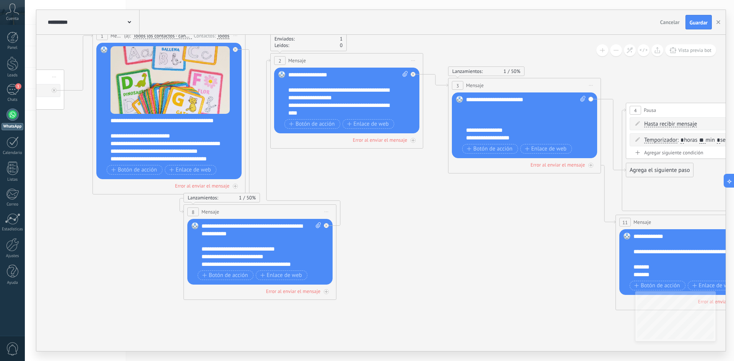
click at [487, 119] on div "**********" at bounding box center [526, 119] width 120 height 46
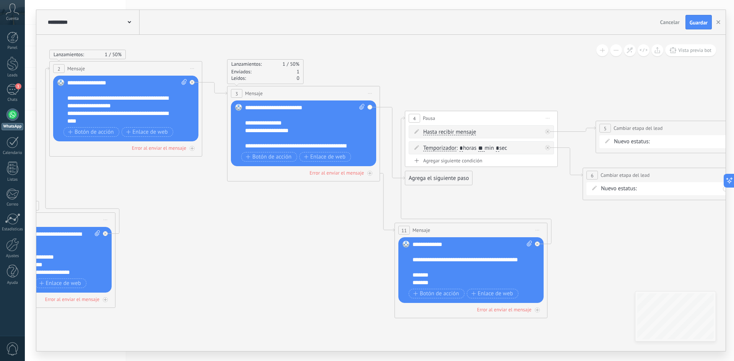
drag, startPoint x: 529, startPoint y: 221, endPoint x: 315, endPoint y: 234, distance: 214.8
click at [313, 233] on icon at bounding box center [252, 164] width 1507 height 689
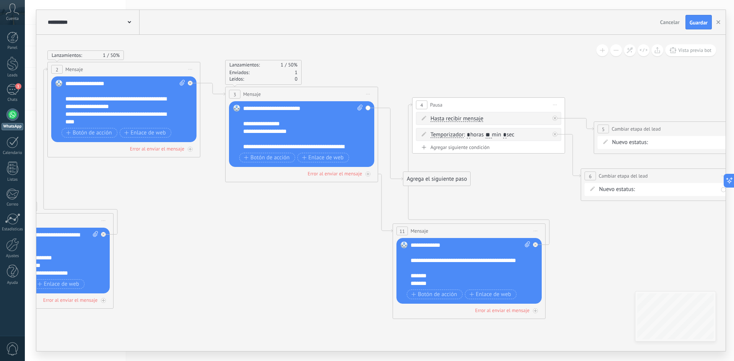
drag, startPoint x: 469, startPoint y: 120, endPoint x: 478, endPoint y: 108, distance: 15.4
click at [478, 108] on div "4 Pausa ***** Iniciar vista previa aquí Cambiar nombre Duplicar [GEOGRAPHIC_DAT…" at bounding box center [488, 105] width 152 height 14
drag, startPoint x: 432, startPoint y: 180, endPoint x: 492, endPoint y: 117, distance: 87.6
click at [481, 198] on icon at bounding box center [250, 165] width 1507 height 689
click at [691, 21] on span "Guardar" at bounding box center [699, 22] width 18 height 5
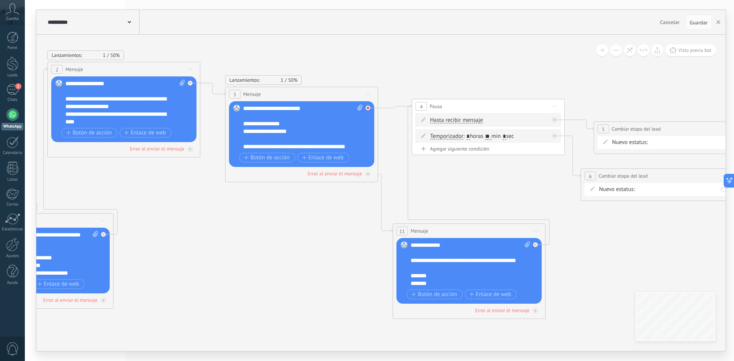
click at [14, 60] on icon at bounding box center [12, 58] width 3 height 3
drag, startPoint x: 430, startPoint y: 164, endPoint x: 481, endPoint y: 107, distance: 76.3
click at [693, 21] on span "Guardar" at bounding box center [699, 22] width 18 height 5
click at [717, 23] on icon "button" at bounding box center [718, 22] width 4 height 4
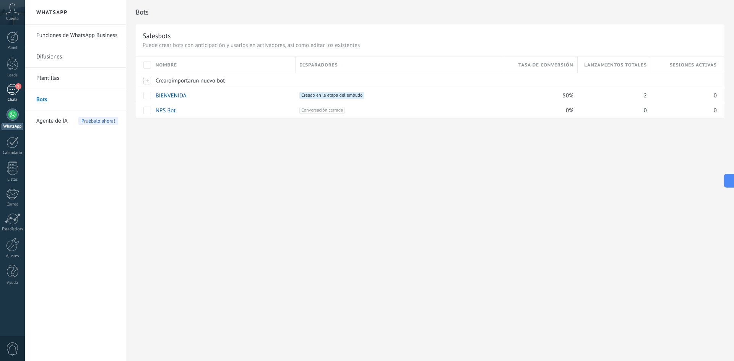
click at [15, 97] on link "1 Chats" at bounding box center [12, 93] width 25 height 18
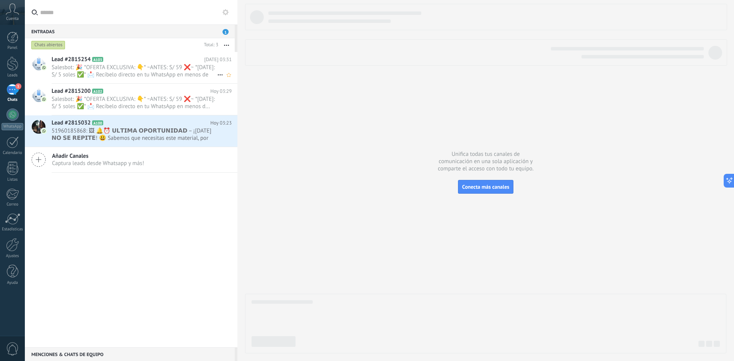
click at [157, 73] on span "Salesbot: 🎉 *OFERTA EXCLUSIVA: 👇* ~ANTES: S/ 59 ❌~ *[DATE]: S/ 5 soles ✅* 📩 Rec…" at bounding box center [135, 71] width 166 height 15
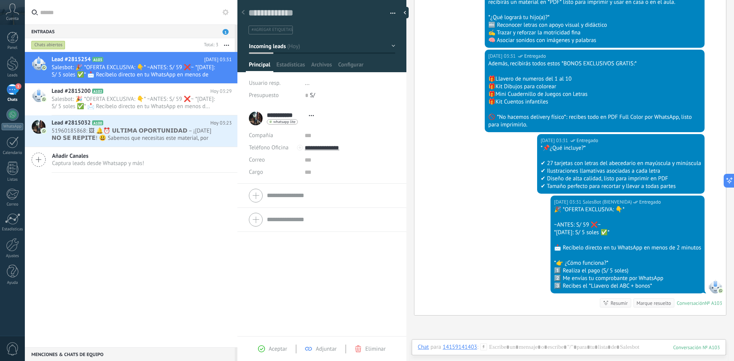
scroll to position [310, 0]
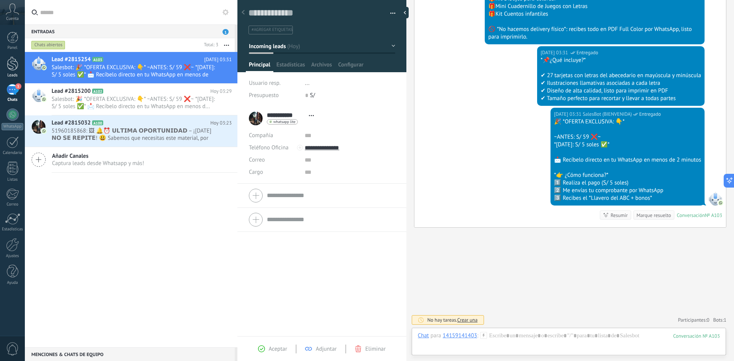
click at [15, 68] on div at bounding box center [12, 64] width 11 height 14
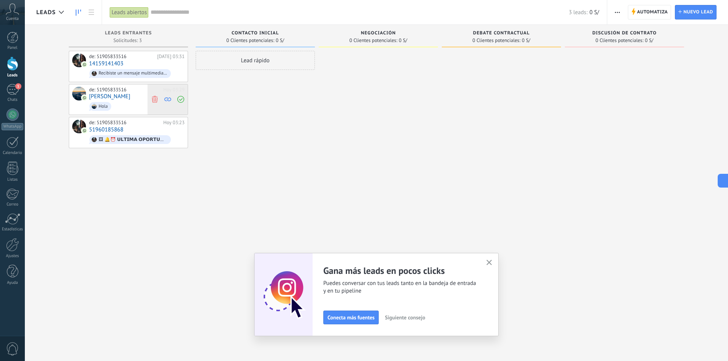
click at [158, 96] on icon at bounding box center [154, 99] width 7 height 7
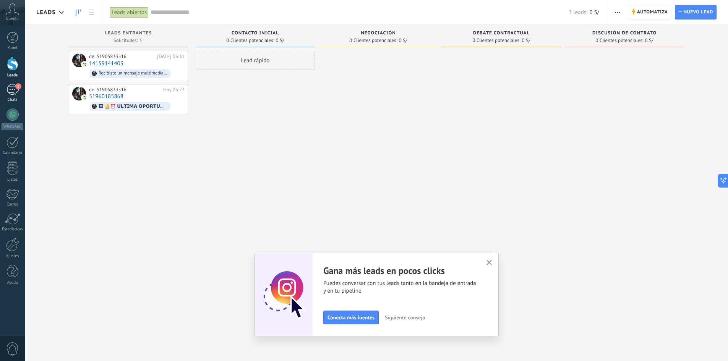
click at [19, 91] on link "1 Chats" at bounding box center [12, 93] width 25 height 18
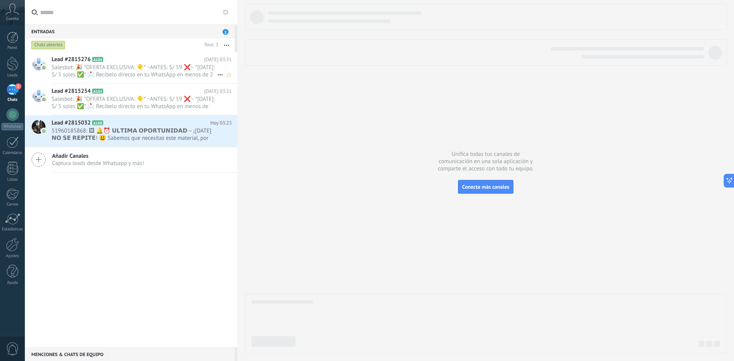
click at [117, 72] on span "Salesbot: 🎉 *OFERTA EXCLUSIVA: 👇* ~ANTES: S/ 59 ❌~ *[DATE]: S/ 5 soles ✅* 📩 Rec…" at bounding box center [135, 71] width 166 height 15
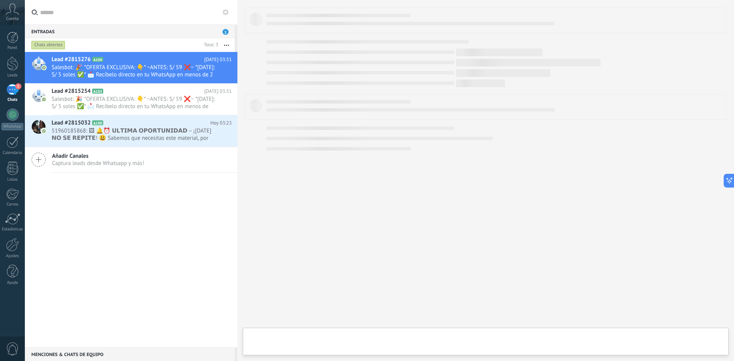
type textarea "**********"
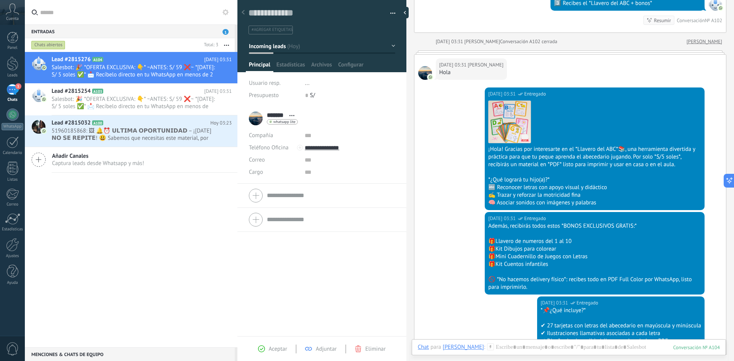
scroll to position [568, 0]
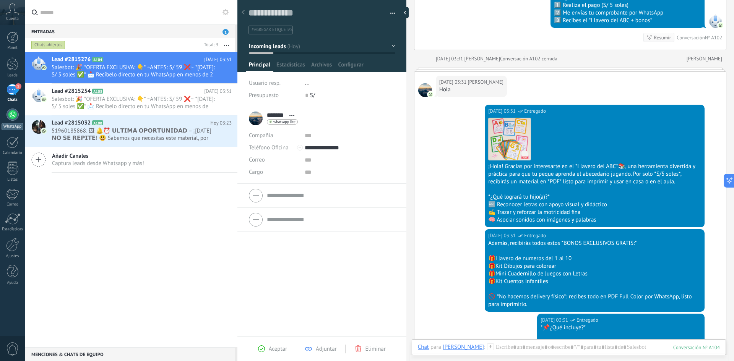
click at [13, 110] on div at bounding box center [12, 115] width 12 height 12
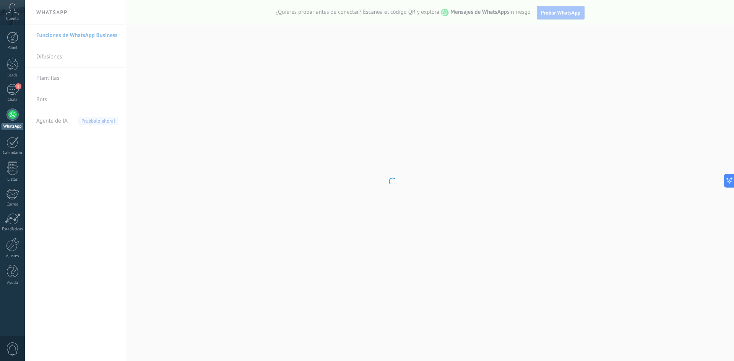
click at [47, 98] on body ".abccls-1,.abccls-2{fill-rule:evenodd}.abccls-2{fill:#fff} .abfcls-1{fill:none}…" at bounding box center [367, 180] width 734 height 361
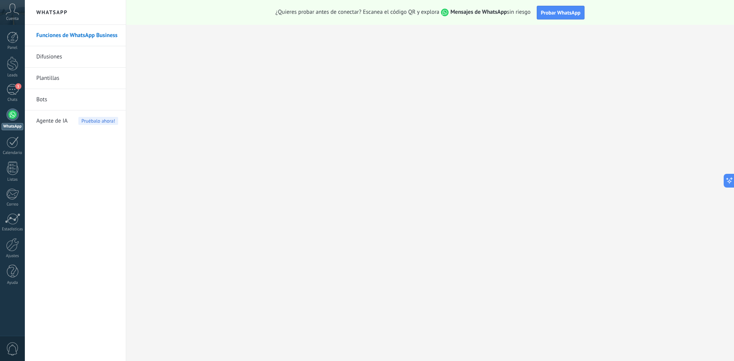
click at [47, 99] on link "Bots" at bounding box center [77, 99] width 82 height 21
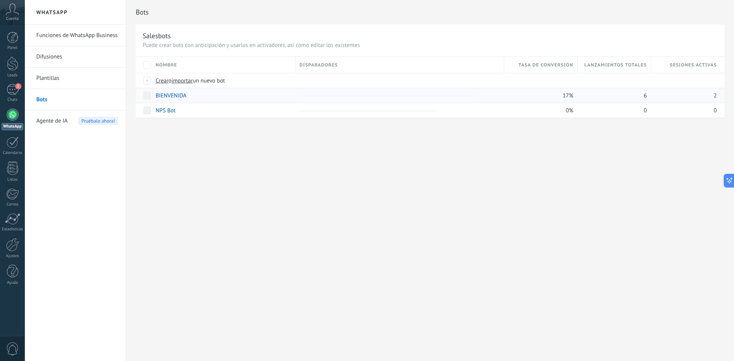
click at [175, 97] on link "BIENVENIDA" at bounding box center [171, 95] width 31 height 7
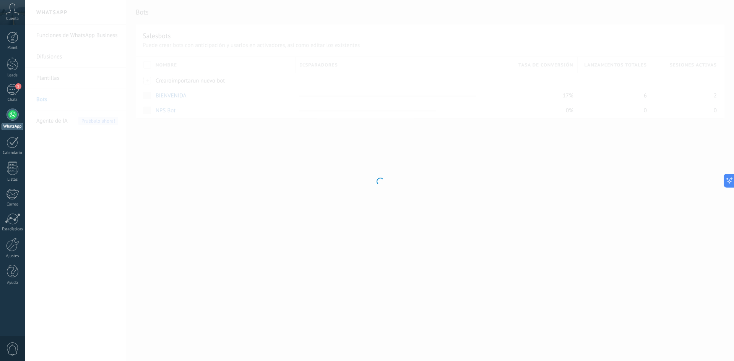
type input "**********"
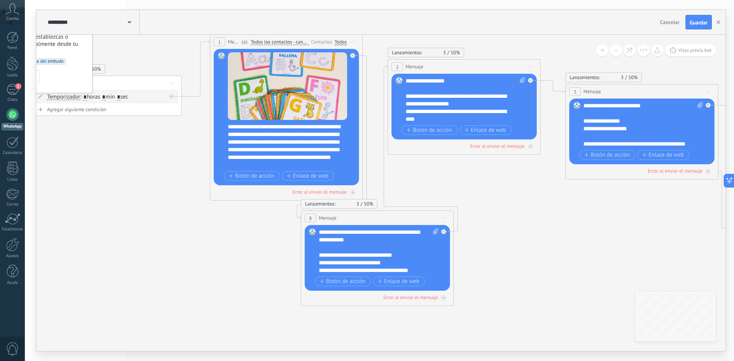
drag, startPoint x: 229, startPoint y: 237, endPoint x: 198, endPoint y: 181, distance: 63.8
click at [171, 177] on icon at bounding box center [558, 162] width 1440 height 689
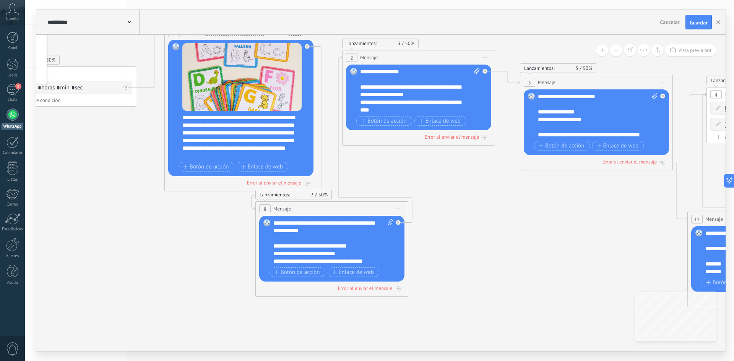
drag, startPoint x: 551, startPoint y: 233, endPoint x: 412, endPoint y: 228, distance: 139.6
click at [413, 228] on icon at bounding box center [512, 153] width 1440 height 689
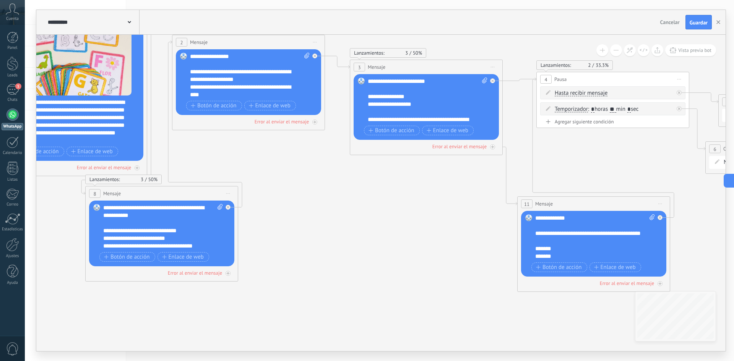
drag, startPoint x: 464, startPoint y: 227, endPoint x: 339, endPoint y: 209, distance: 125.9
click at [341, 209] on icon at bounding box center [375, 138] width 1507 height 689
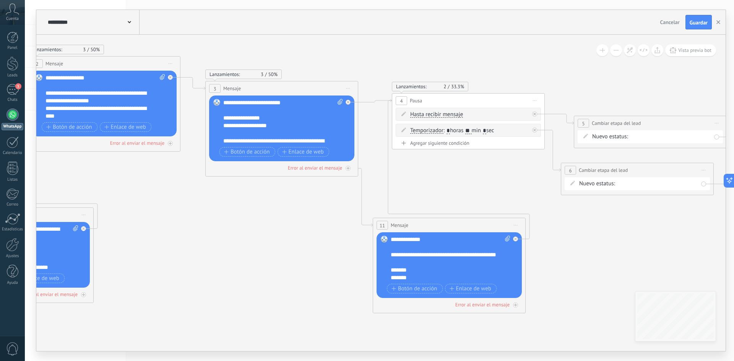
drag, startPoint x: 404, startPoint y: 217, endPoint x: 313, endPoint y: 245, distance: 95.2
click at [313, 245] on icon at bounding box center [230, 159] width 1507 height 689
click at [412, 163] on div "Agrega el siguiente paso" at bounding box center [416, 160] width 67 height 13
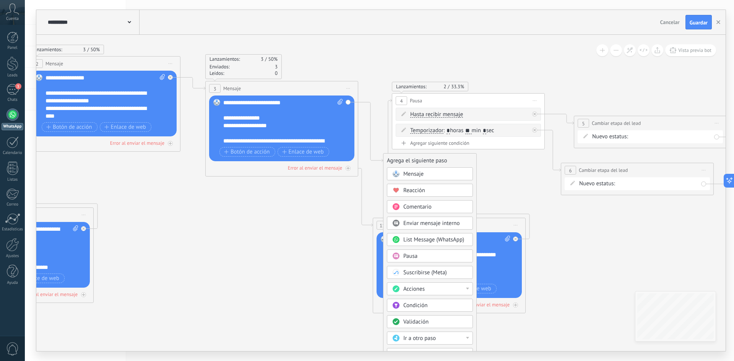
click at [435, 174] on div "Mensaje" at bounding box center [435, 174] width 64 height 8
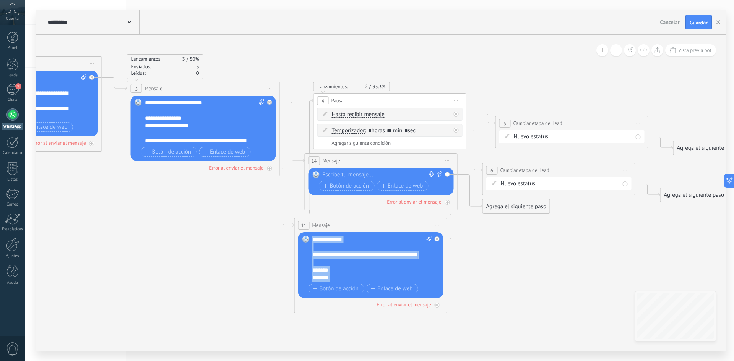
scroll to position [46, 0]
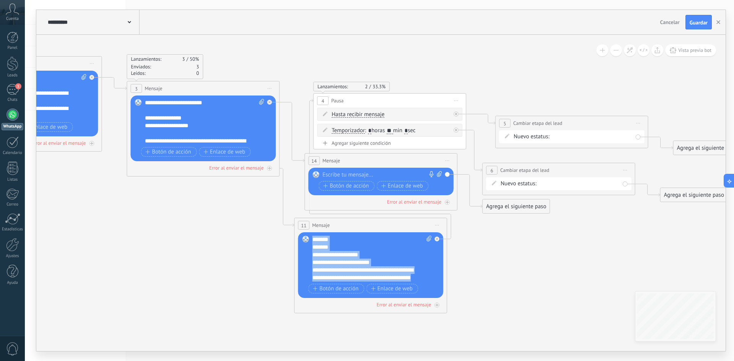
drag, startPoint x: 312, startPoint y: 238, endPoint x: 461, endPoint y: 337, distance: 178.1
copy div "**********"
click at [364, 171] on div at bounding box center [380, 175] width 114 height 8
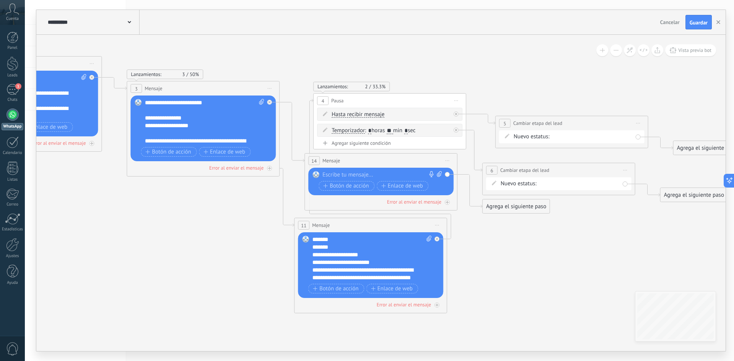
paste div
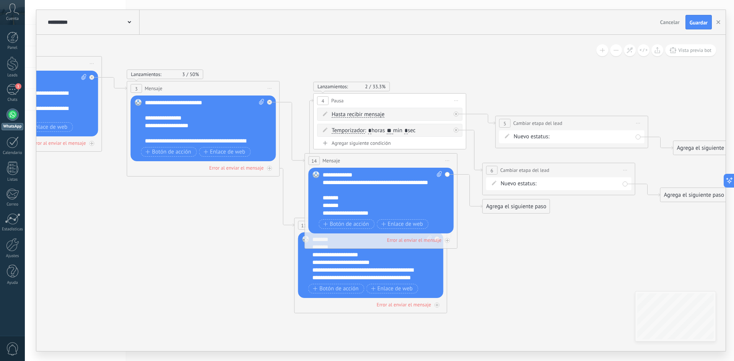
click at [384, 191] on div "**********" at bounding box center [376, 186] width 106 height 15
click at [485, 258] on icon at bounding box center [152, 159] width 1507 height 689
click at [484, 257] on icon at bounding box center [152, 159] width 1507 height 689
click at [469, 234] on icon at bounding box center [152, 159] width 1507 height 689
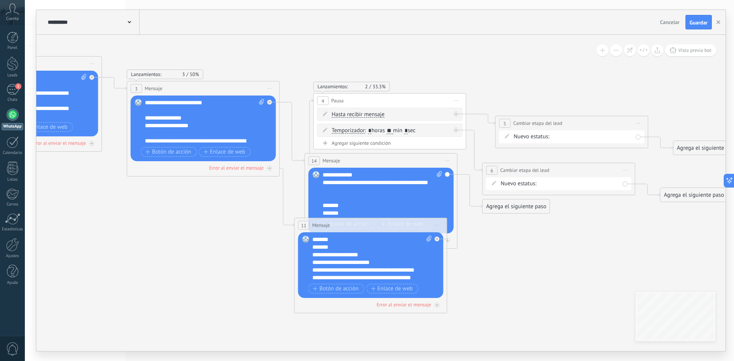
drag, startPoint x: 431, startPoint y: 271, endPoint x: 412, endPoint y: 278, distance: 20.3
click at [412, 278] on div "**********" at bounding box center [371, 259] width 119 height 46
drag, startPoint x: 430, startPoint y: 253, endPoint x: 408, endPoint y: 255, distance: 22.3
click at [405, 257] on div "**********" at bounding box center [371, 259] width 119 height 46
click at [93, 79] on icon at bounding box center [92, 77] width 3 height 3
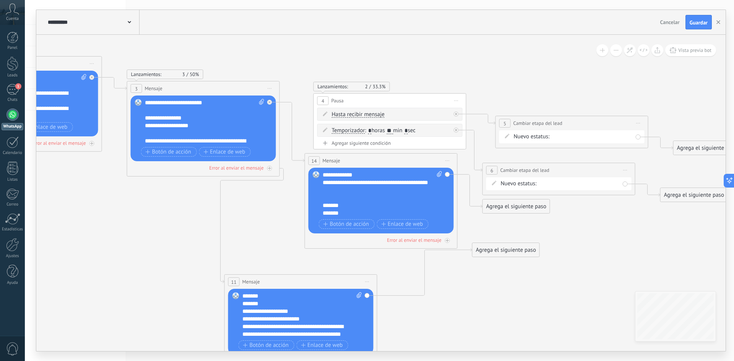
drag, startPoint x: 408, startPoint y: 223, endPoint x: 338, endPoint y: 280, distance: 90.0
click at [338, 280] on div "11 Mensaje ******* (a): Todos los contactos - canales seleccionados Todos los c…" at bounding box center [301, 282] width 152 height 14
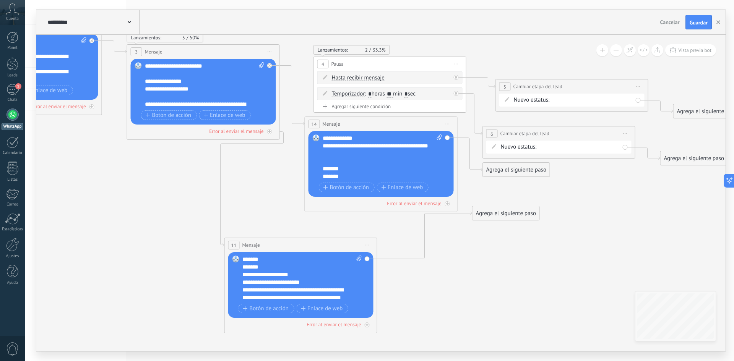
click at [367, 247] on span "Iniciar vista previa aquí Cambiar nombre Duplicar [GEOGRAPHIC_DATA]" at bounding box center [367, 245] width 12 height 11
click at [392, 294] on div "Borrar" at bounding box center [402, 295] width 76 height 13
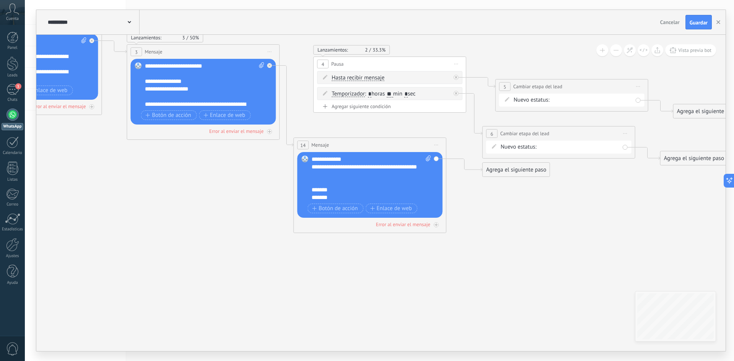
drag, startPoint x: 413, startPoint y: 126, endPoint x: 402, endPoint y: 147, distance: 23.8
click at [402, 147] on div "14 Mensaje ******* (a): Todos los contactos - canales seleccionados Todos los c…" at bounding box center [370, 145] width 152 height 14
drag, startPoint x: 494, startPoint y: 171, endPoint x: 392, endPoint y: 68, distance: 145.4
click at [692, 22] on span "Guardar" at bounding box center [699, 22] width 18 height 5
click at [718, 20] on icon "button" at bounding box center [718, 22] width 4 height 4
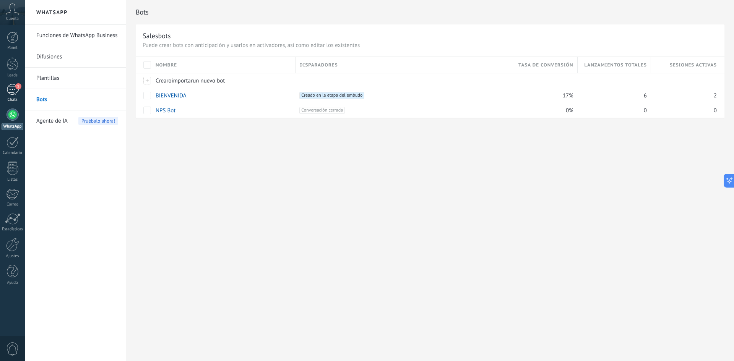
click at [11, 95] on link "1 Chats" at bounding box center [12, 93] width 25 height 18
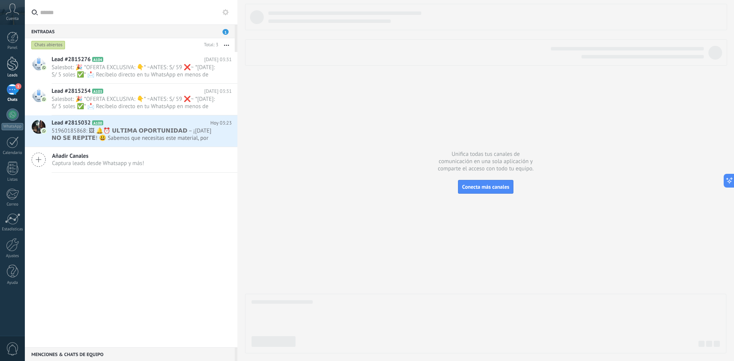
click at [14, 69] on div at bounding box center [12, 64] width 11 height 14
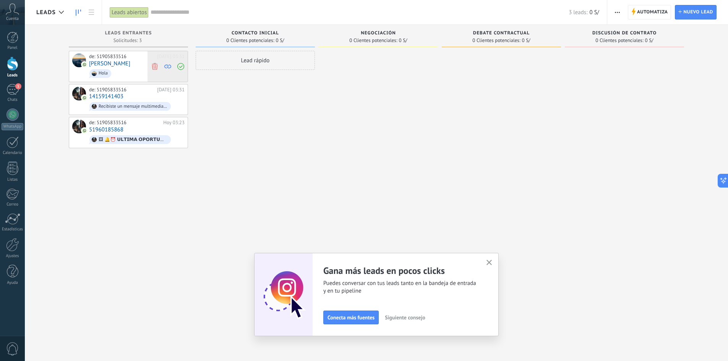
click at [158, 67] on span at bounding box center [154, 66] width 10 height 31
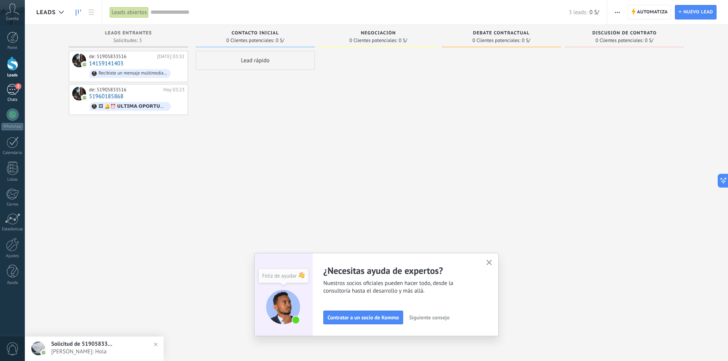
click at [16, 88] on span "2" at bounding box center [18, 86] width 6 height 6
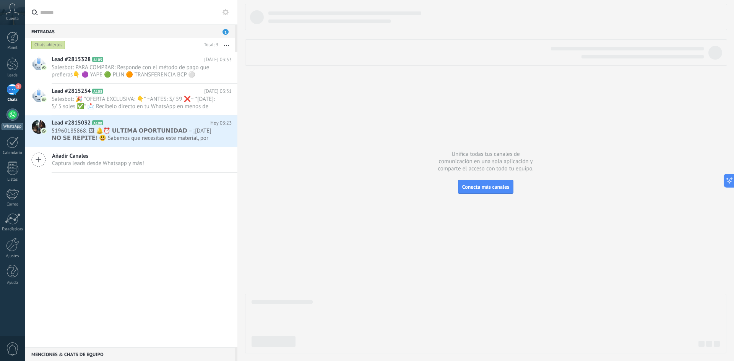
click at [12, 118] on div at bounding box center [12, 115] width 12 height 12
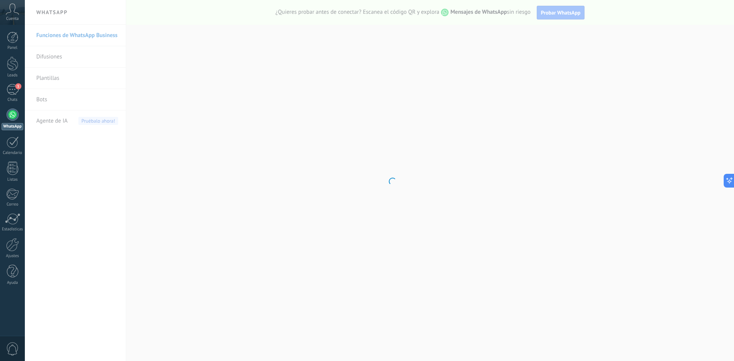
click at [51, 98] on body ".abccls-1,.abccls-2{fill-rule:evenodd}.abccls-2{fill:#fff} .abfcls-1{fill:none}…" at bounding box center [367, 180] width 734 height 361
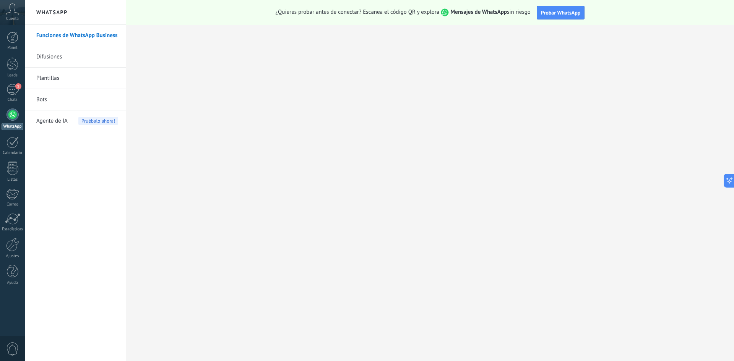
click at [44, 101] on link "Bots" at bounding box center [77, 99] width 82 height 21
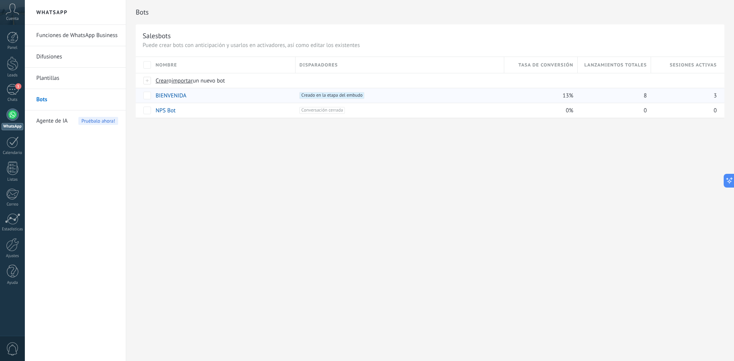
click at [171, 93] on link "BIENVENIDA" at bounding box center [171, 95] width 31 height 7
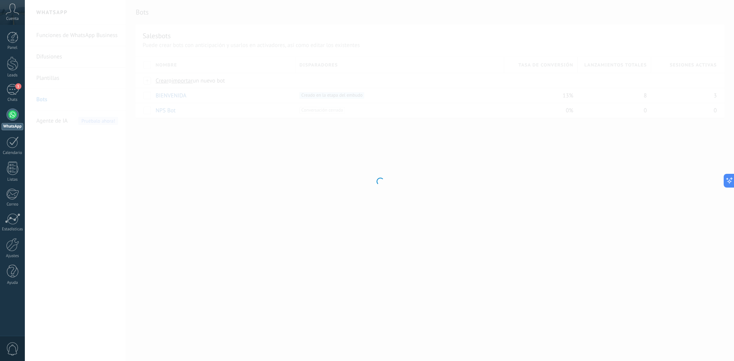
type input "**********"
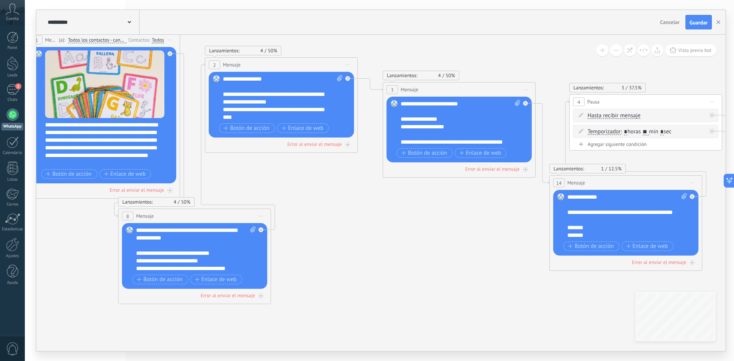
drag, startPoint x: 597, startPoint y: 266, endPoint x: 346, endPoint y: 182, distance: 265.0
click at [345, 182] on icon at bounding box center [408, 156] width 1507 height 679
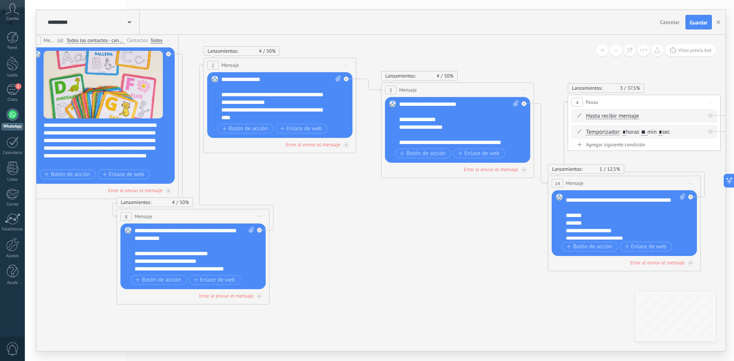
scroll to position [46, 0]
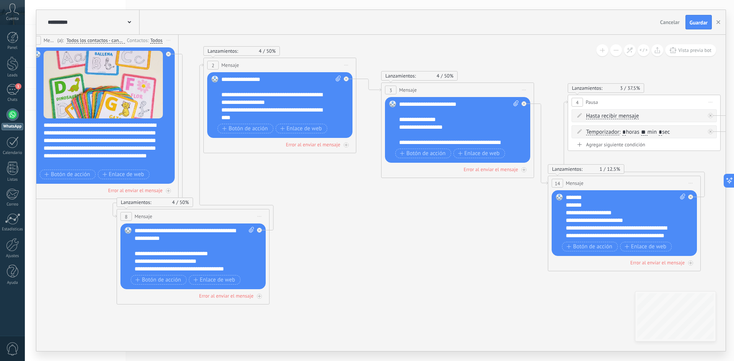
click at [650, 214] on div "**********" at bounding box center [626, 217] width 120 height 46
click at [698, 15] on div "**********" at bounding box center [380, 22] width 689 height 25
click at [698, 19] on button "Guardar" at bounding box center [698, 22] width 26 height 15
click at [694, 24] on span "Guardar" at bounding box center [699, 22] width 18 height 5
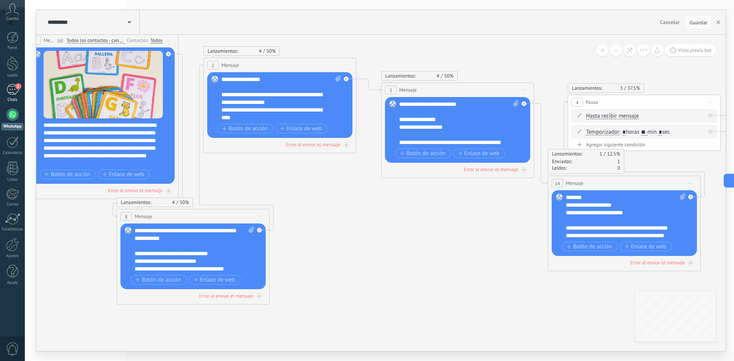
click at [16, 91] on div "1" at bounding box center [12, 89] width 12 height 11
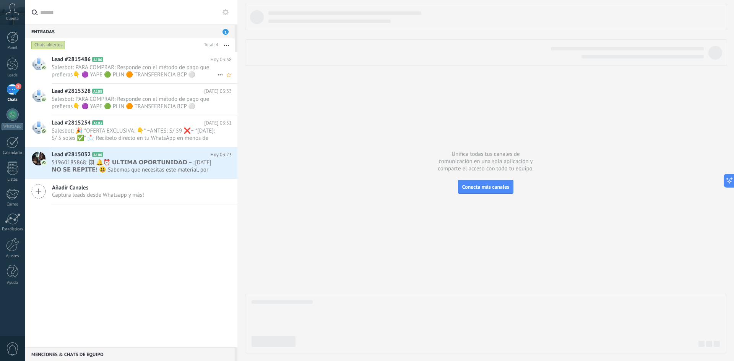
click at [146, 76] on span "Salesbot: PARA COMPRAR: Responde con el método de pago que prefieras👇 🟣 YAPE 🟢 …" at bounding box center [135, 71] width 166 height 15
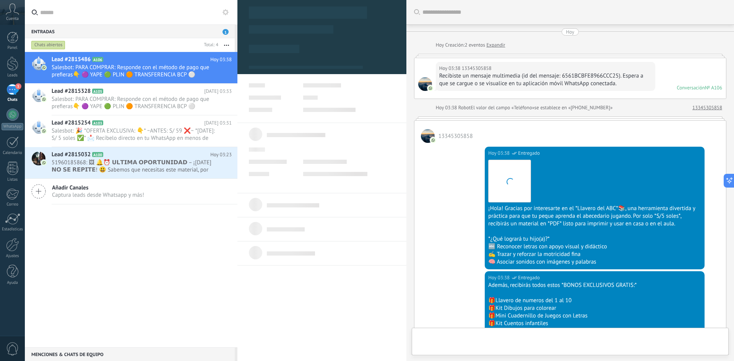
type textarea "**********"
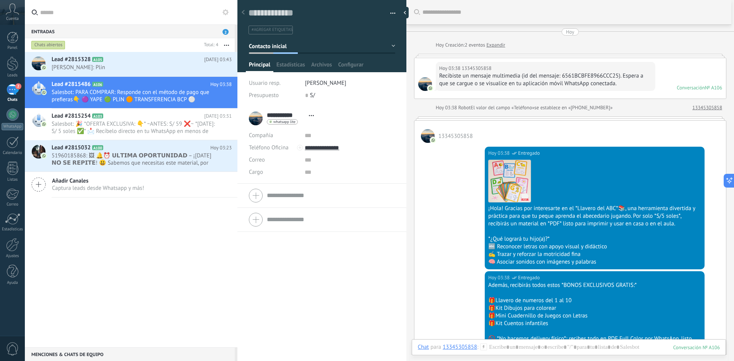
scroll to position [33, 0]
